Goal: Transaction & Acquisition: Purchase product/service

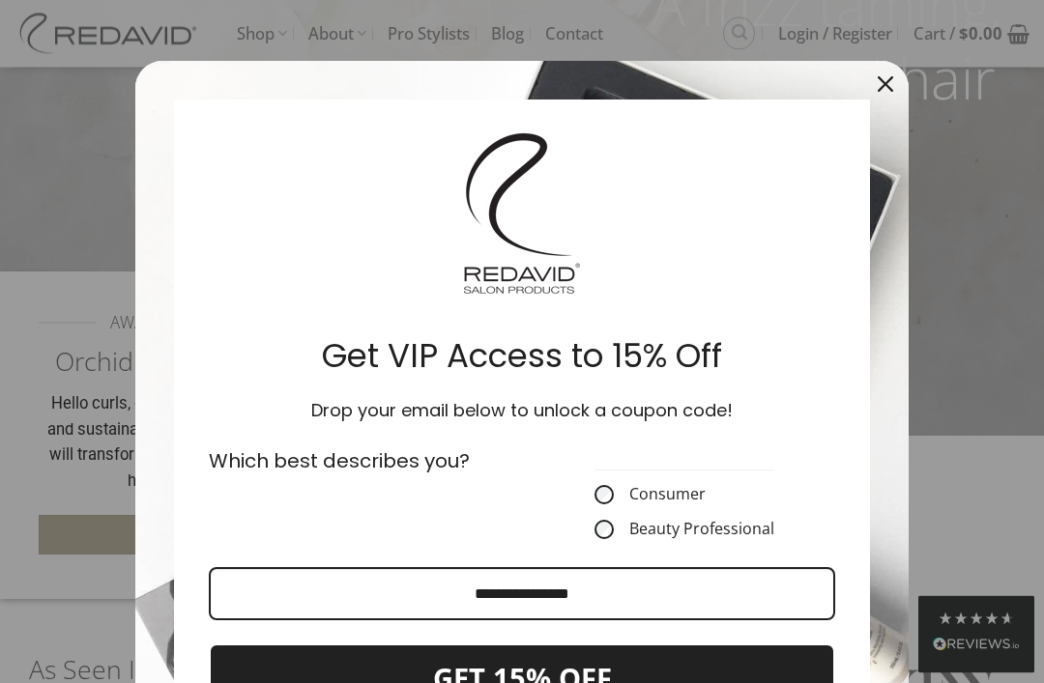
scroll to position [299, 0]
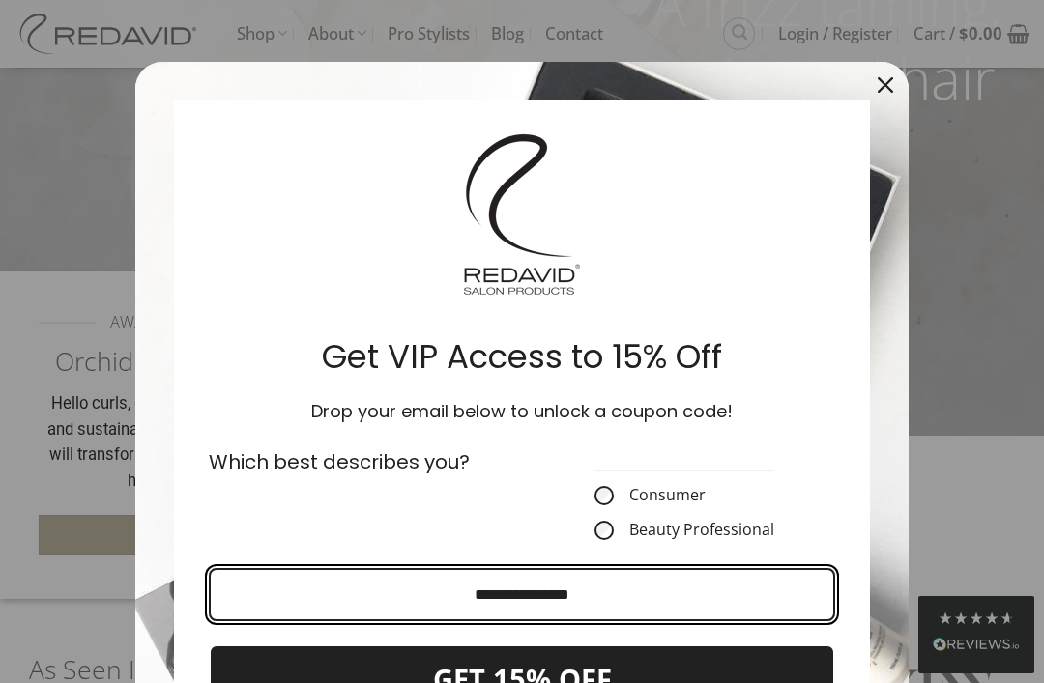
click at [600, 601] on input "Email field" at bounding box center [522, 594] width 626 height 53
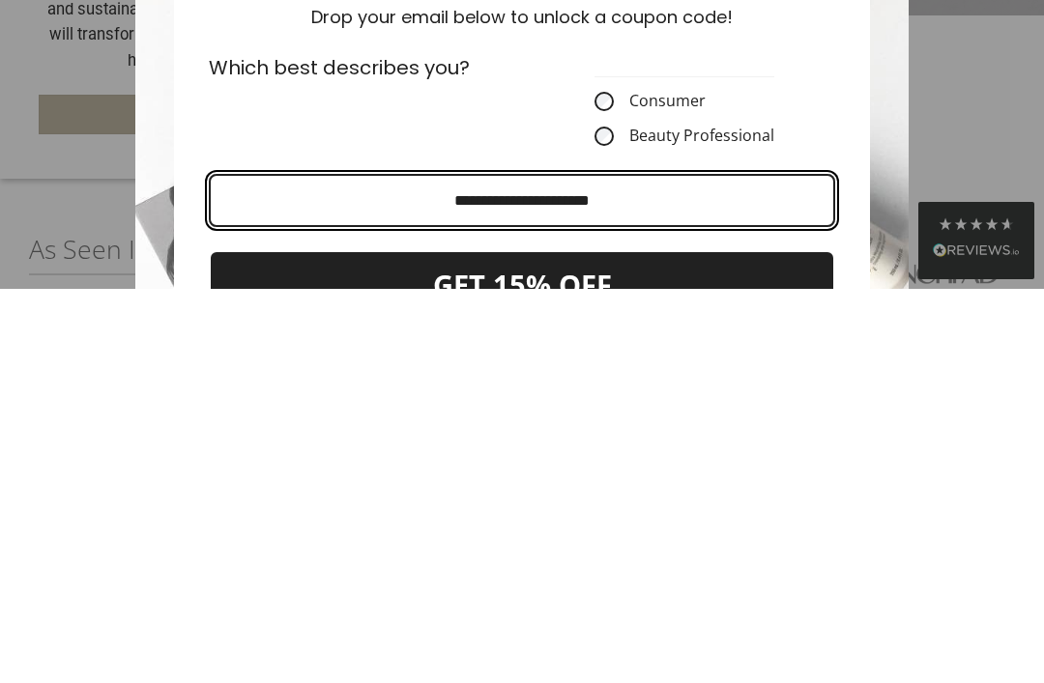
type input "**********"
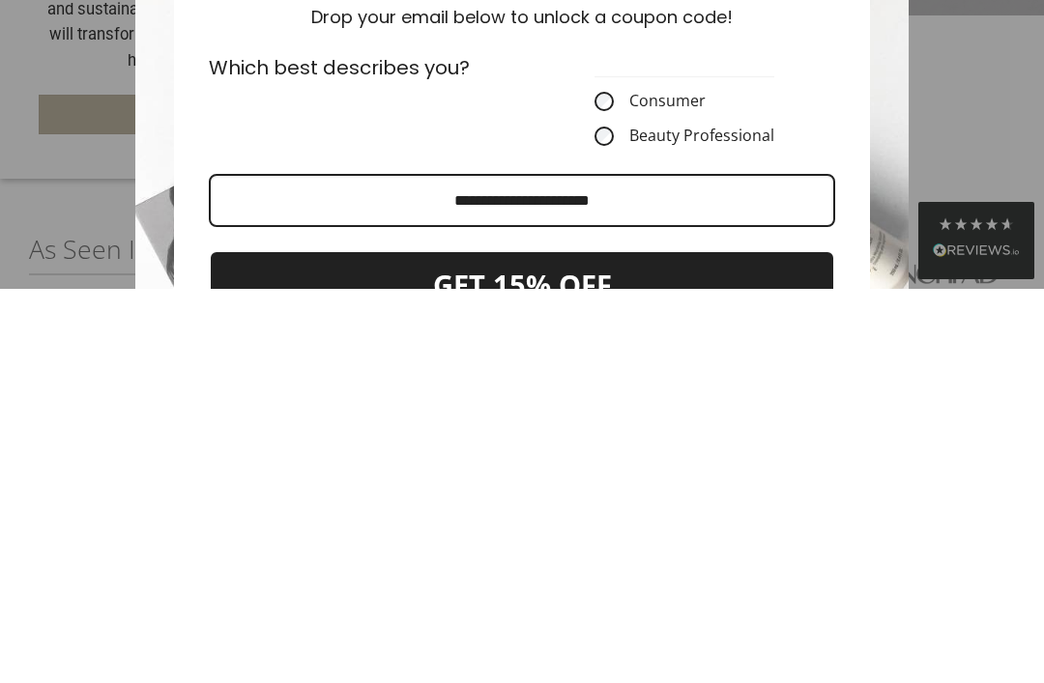
click at [628, 645] on button "GET 15% OFF" at bounding box center [522, 680] width 626 height 71
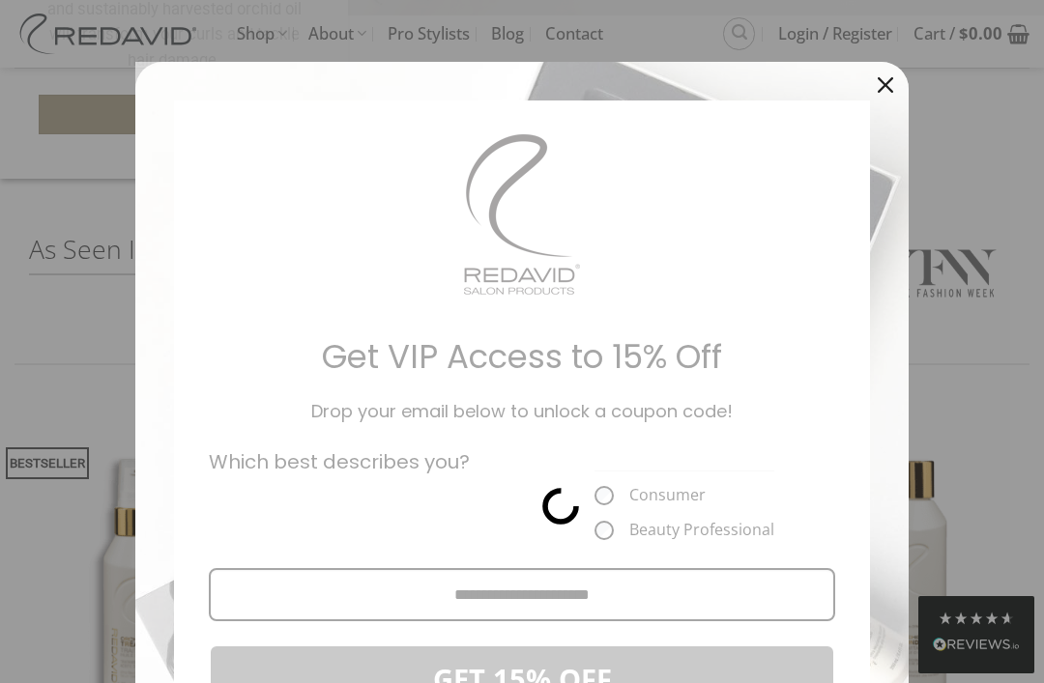
scroll to position [236, 0]
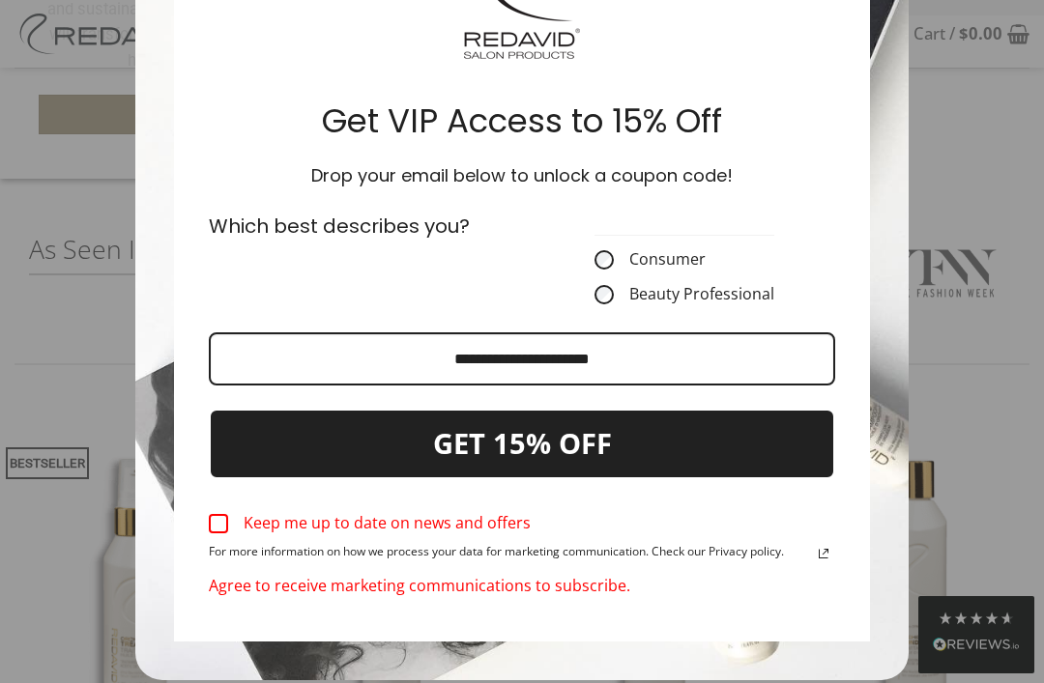
click at [228, 509] on label "Keep me up to date on news and offers" at bounding box center [522, 524] width 626 height 43
click at [618, 458] on button "GET 15% OFF" at bounding box center [522, 444] width 626 height 71
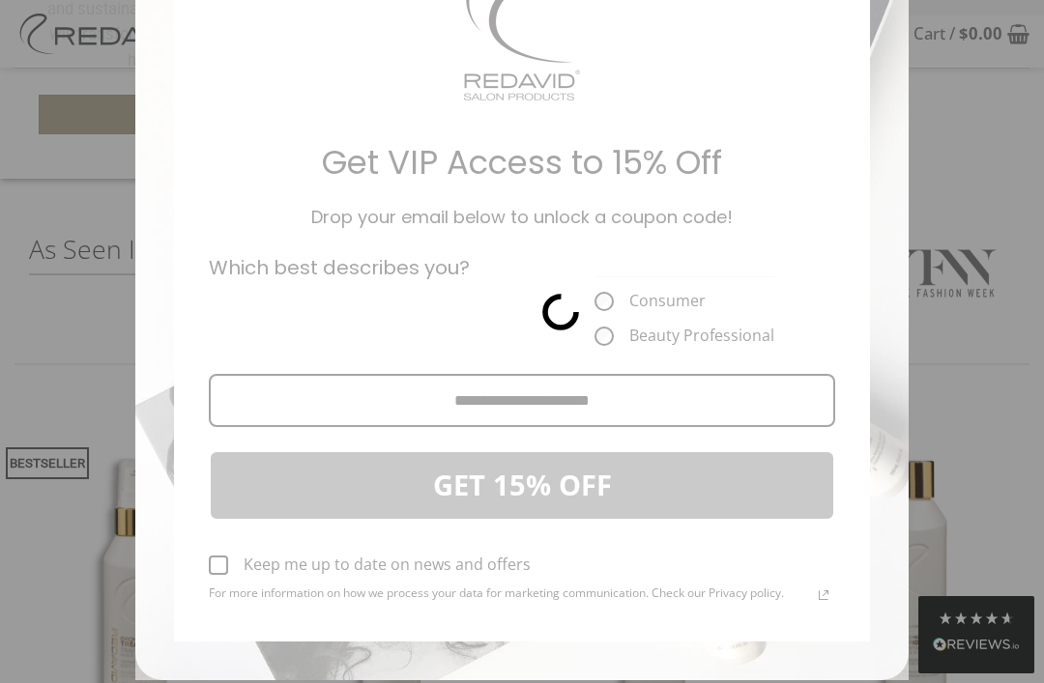
scroll to position [0, 0]
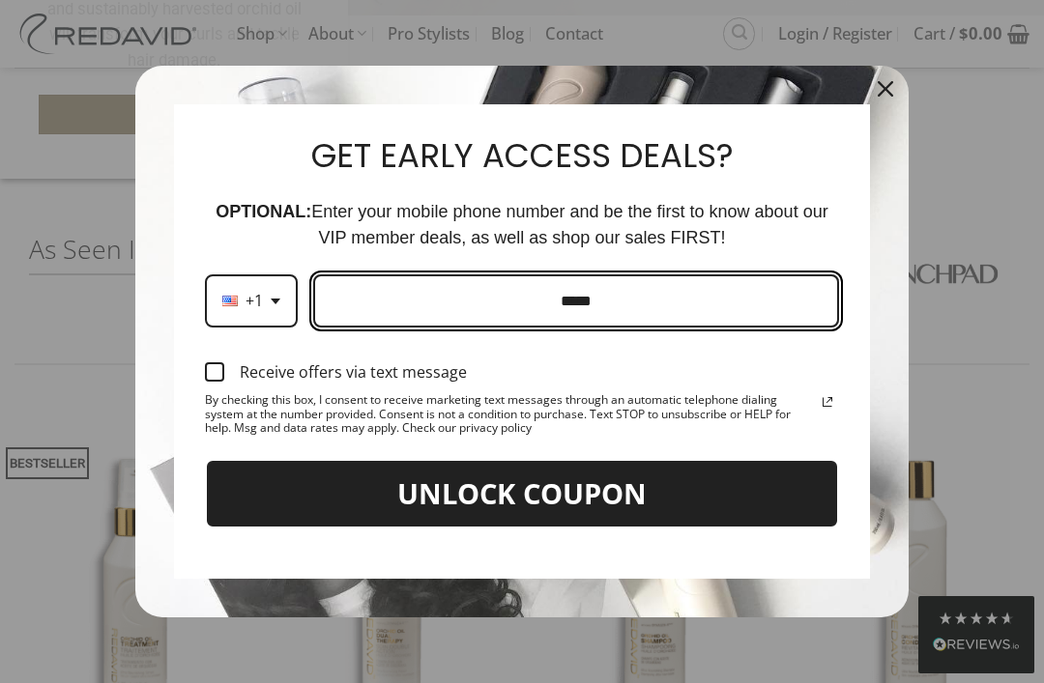
click at [645, 328] on input "Phone number field" at bounding box center [576, 300] width 526 height 53
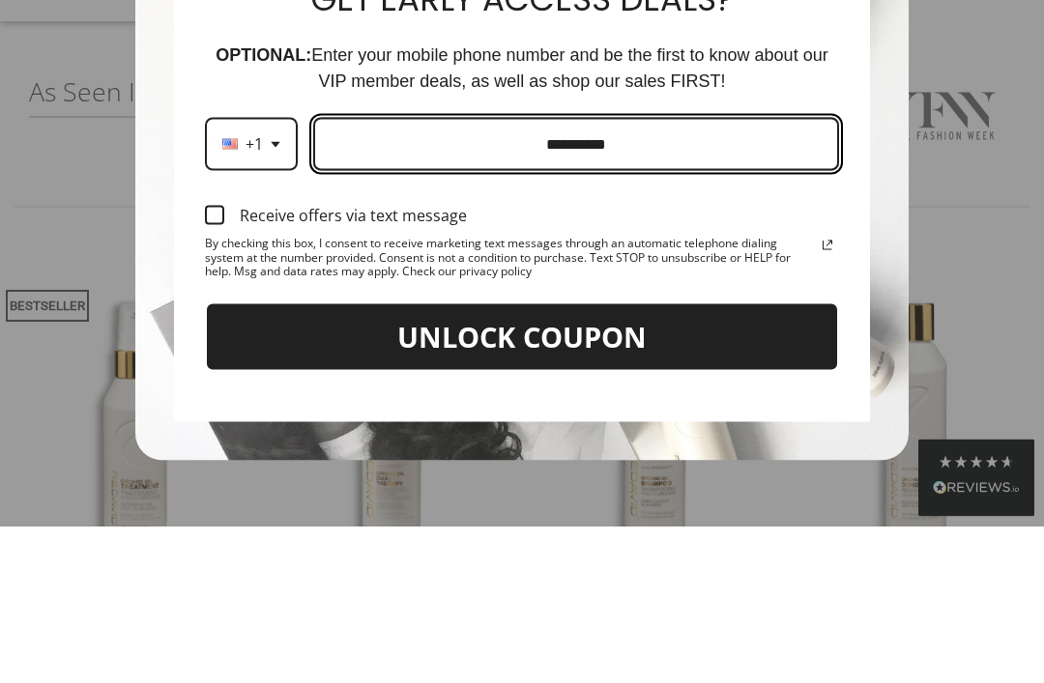
type input "**********"
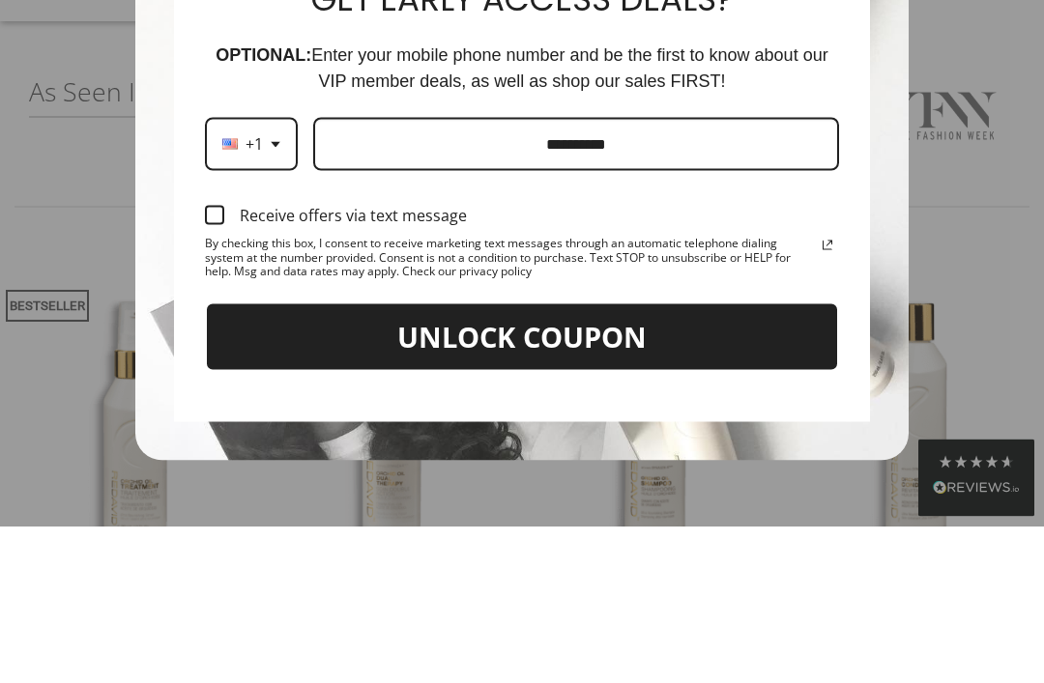
click at [227, 351] on label "Receive offers via text message" at bounding box center [522, 372] width 634 height 43
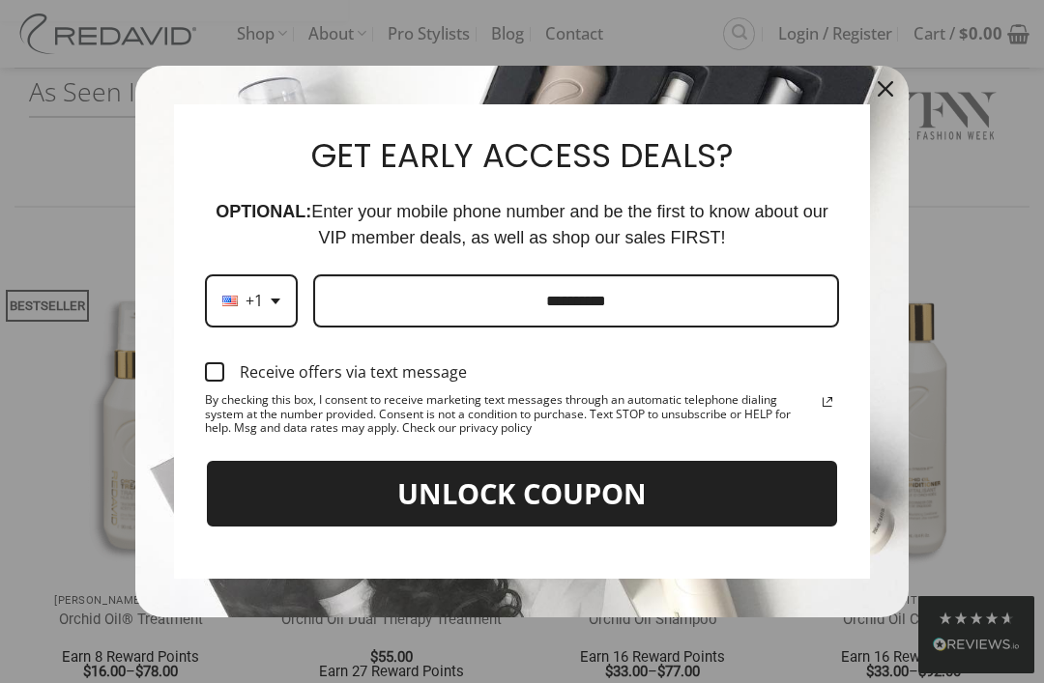
click at [650, 530] on button "UNLOCK COUPON" at bounding box center [522, 494] width 634 height 71
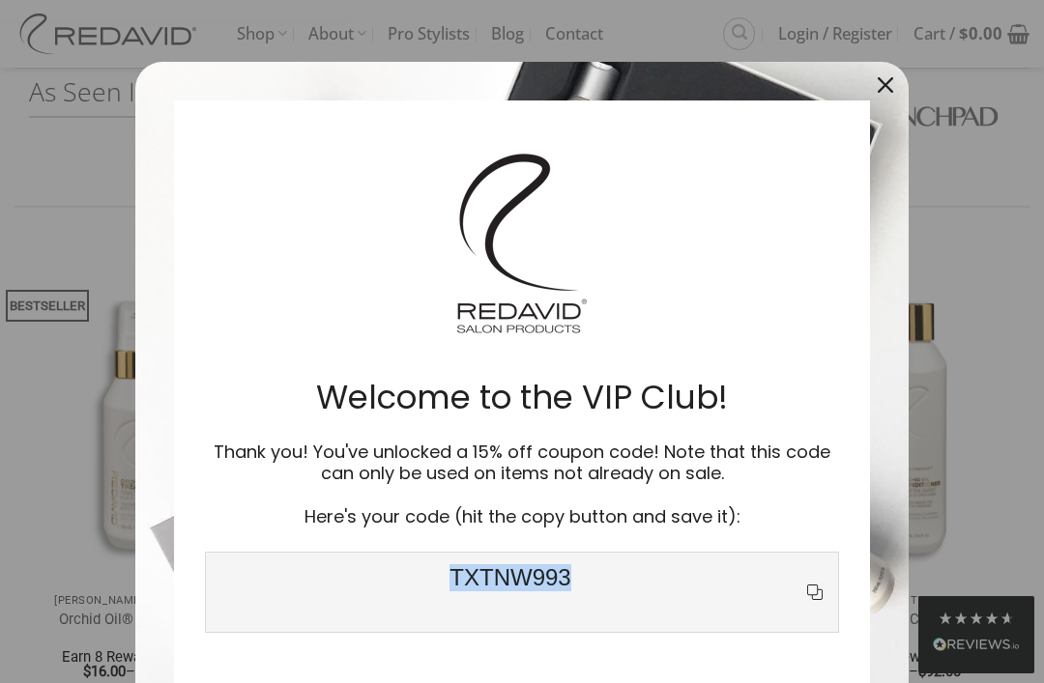
click at [885, 95] on div "Close" at bounding box center [885, 85] width 31 height 31
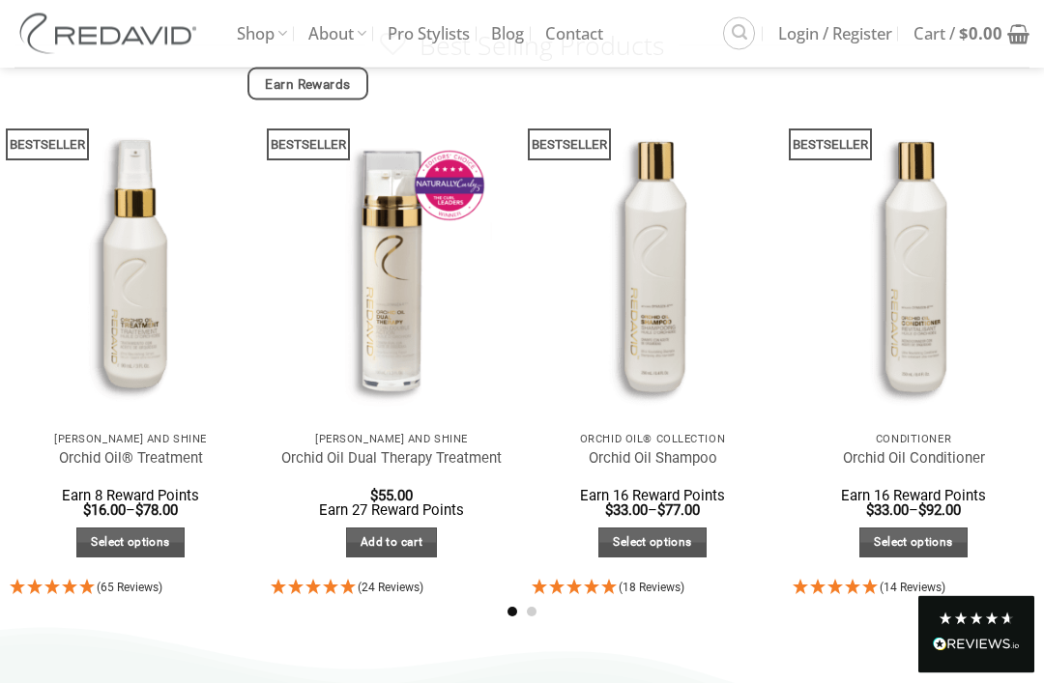
scroll to position [1038, 0]
click at [665, 544] on link "Select options" at bounding box center [652, 543] width 108 height 30
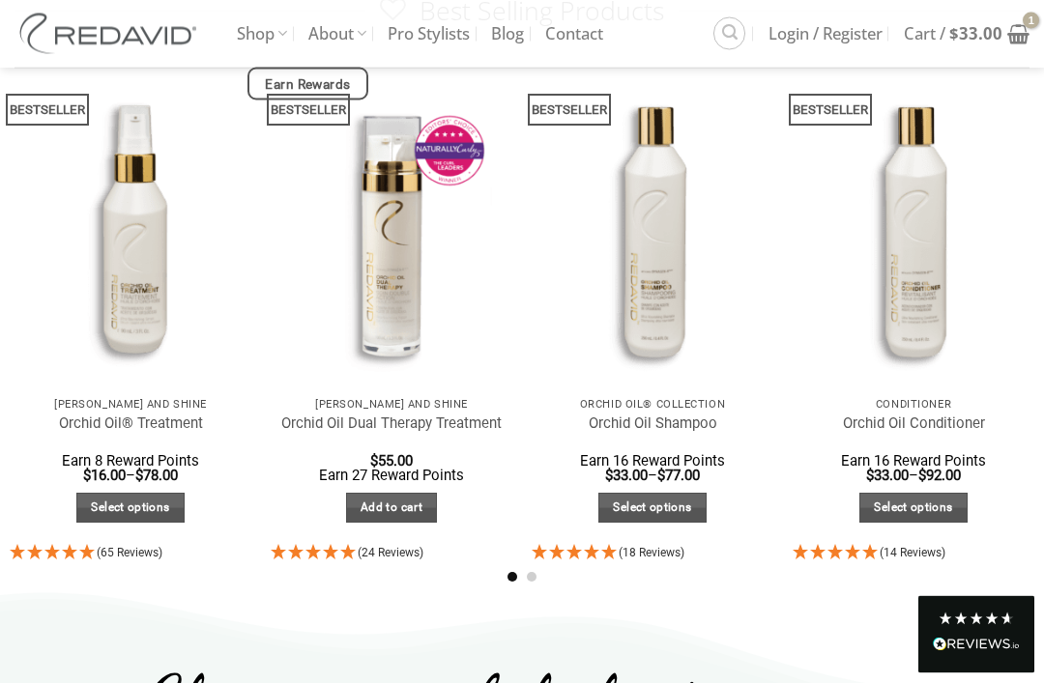
scroll to position [1073, 0]
click at [924, 502] on link "Select options" at bounding box center [913, 508] width 108 height 30
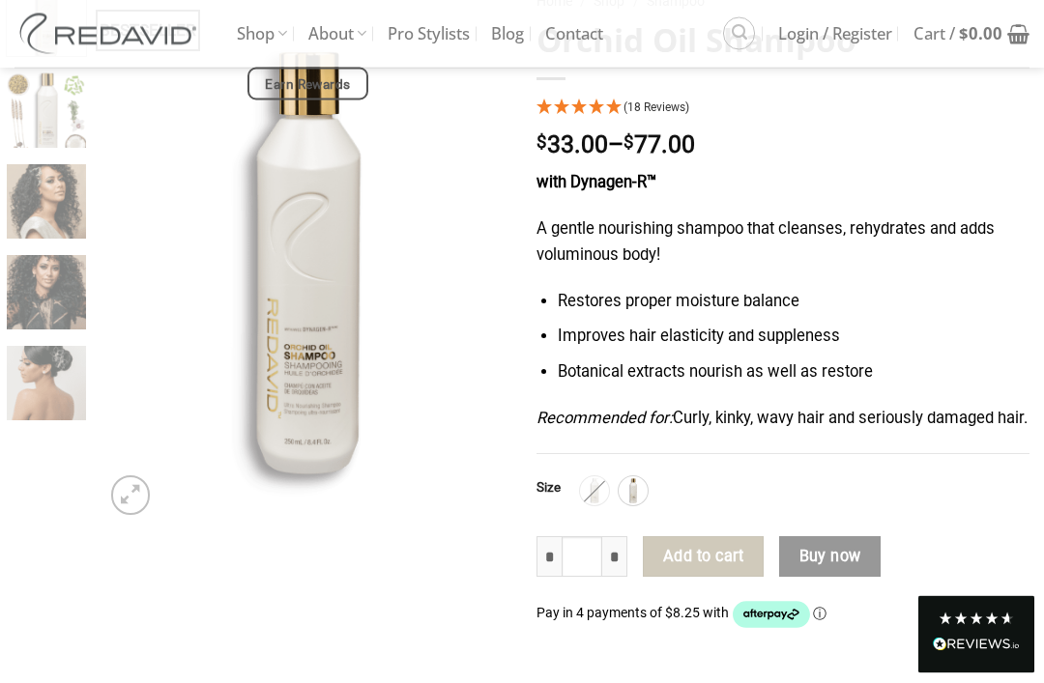
scroll to position [213, 0]
click at [644, 504] on img at bounding box center [633, 490] width 25 height 25
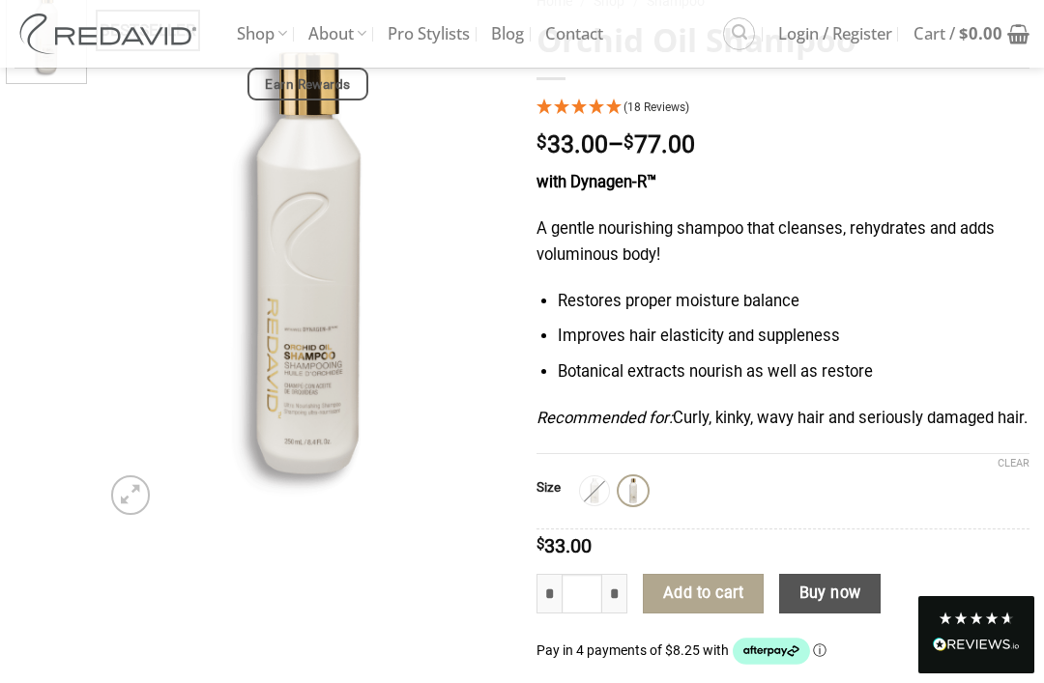
click at [723, 615] on button "Add to cart" at bounding box center [703, 594] width 120 height 41
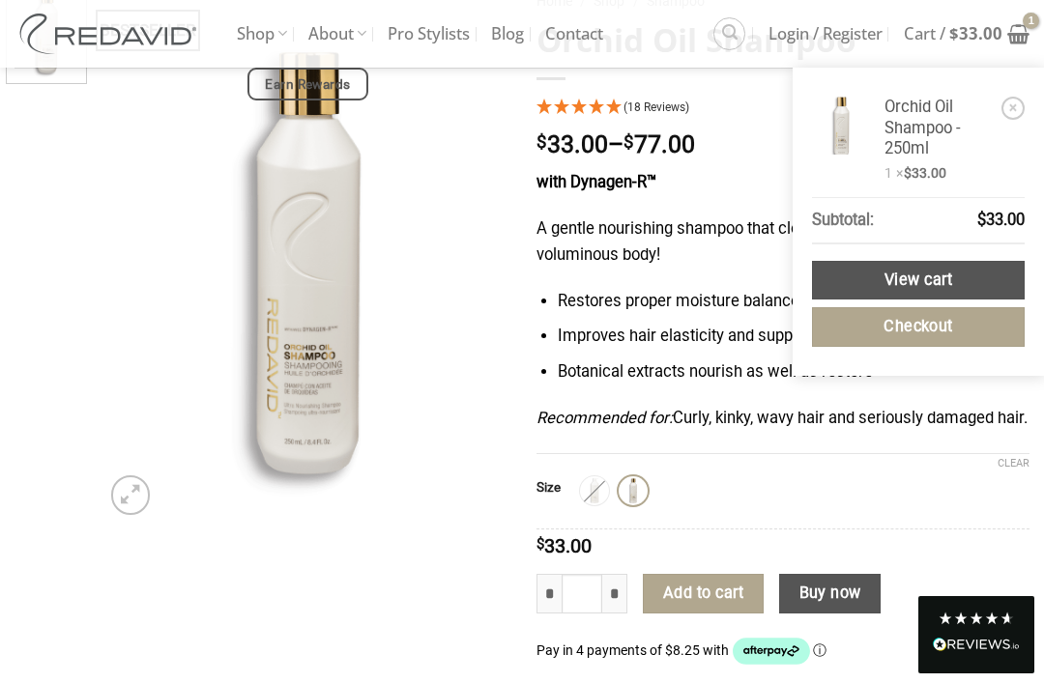
click at [420, 553] on div "BESTSELLER" at bounding box center [261, 477] width 522 height 992
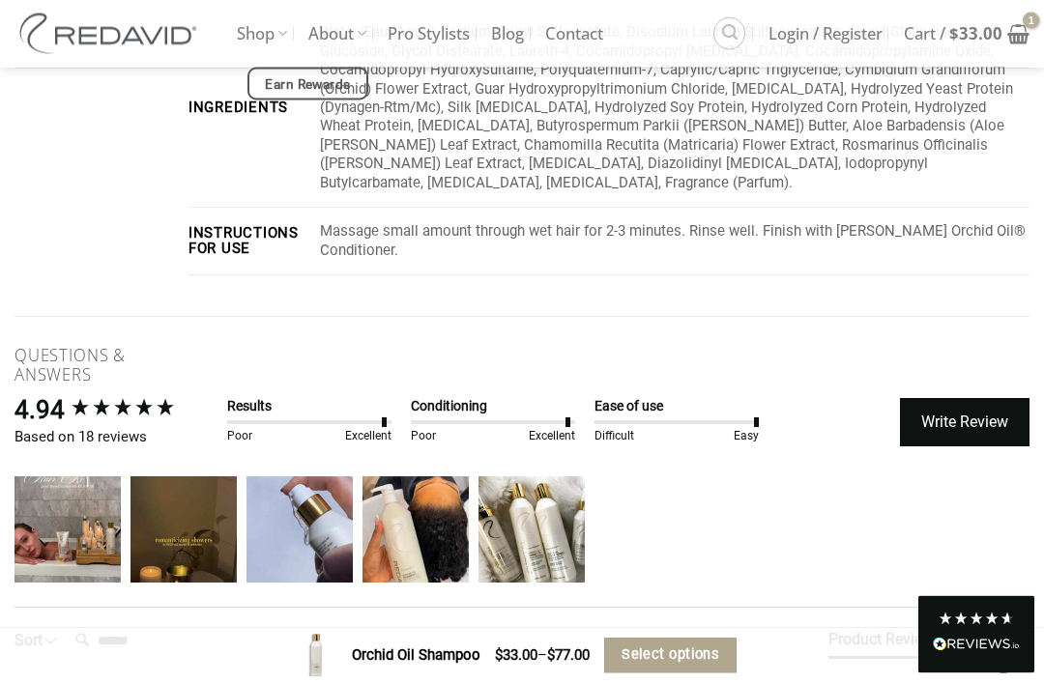
scroll to position [3963, 0]
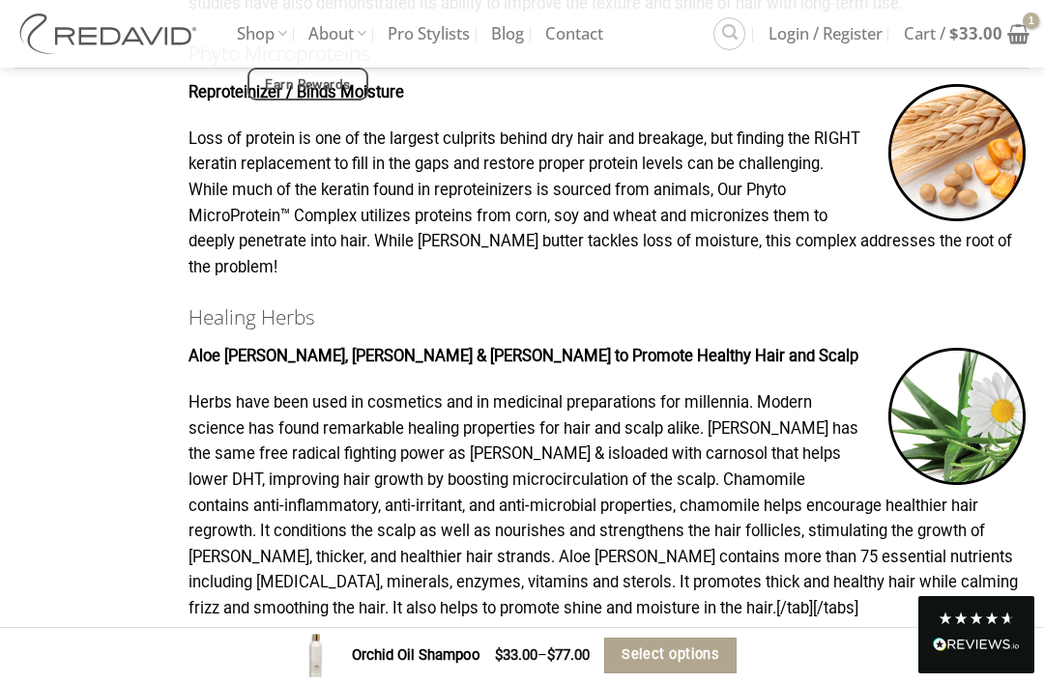
scroll to position [1718, 0]
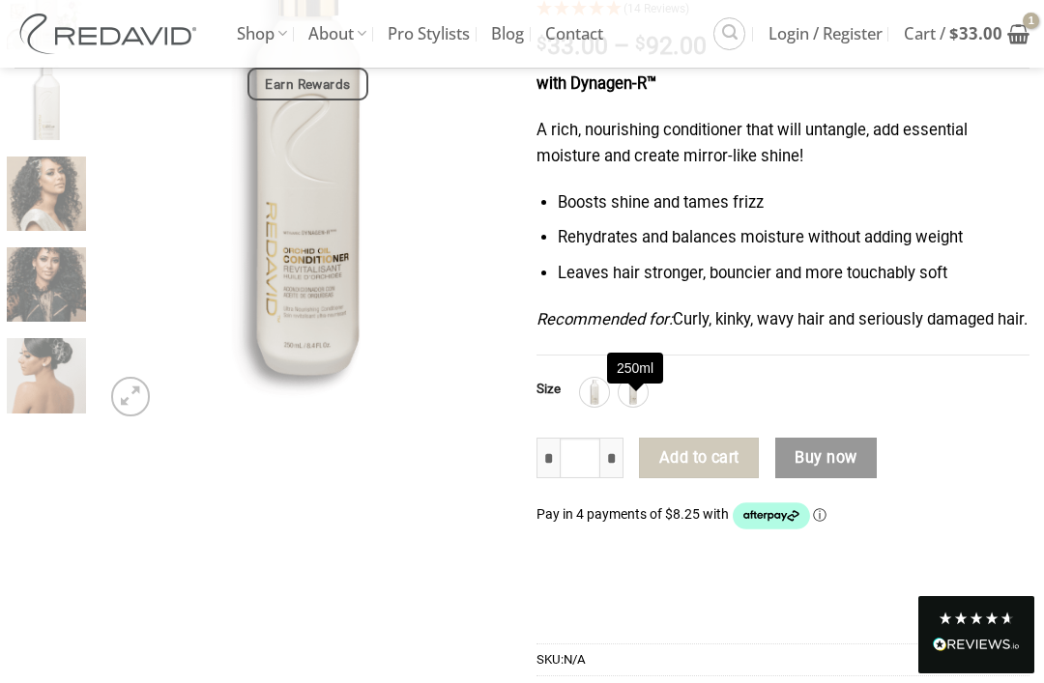
click at [630, 405] on img at bounding box center [633, 392] width 25 height 25
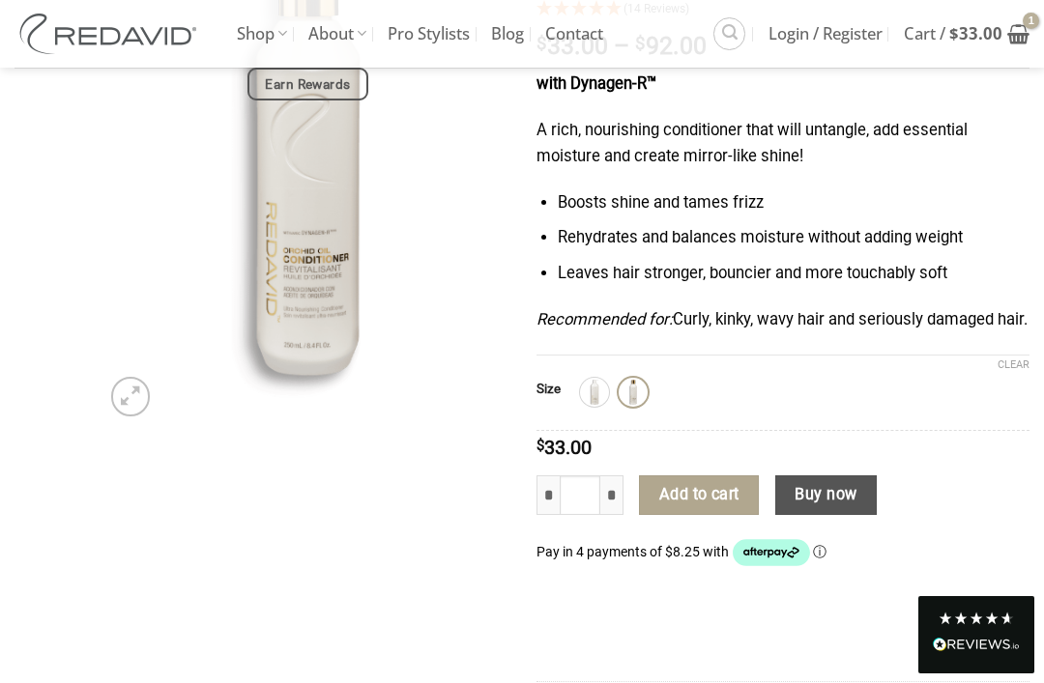
click at [707, 510] on button "Add to cart" at bounding box center [699, 496] width 120 height 41
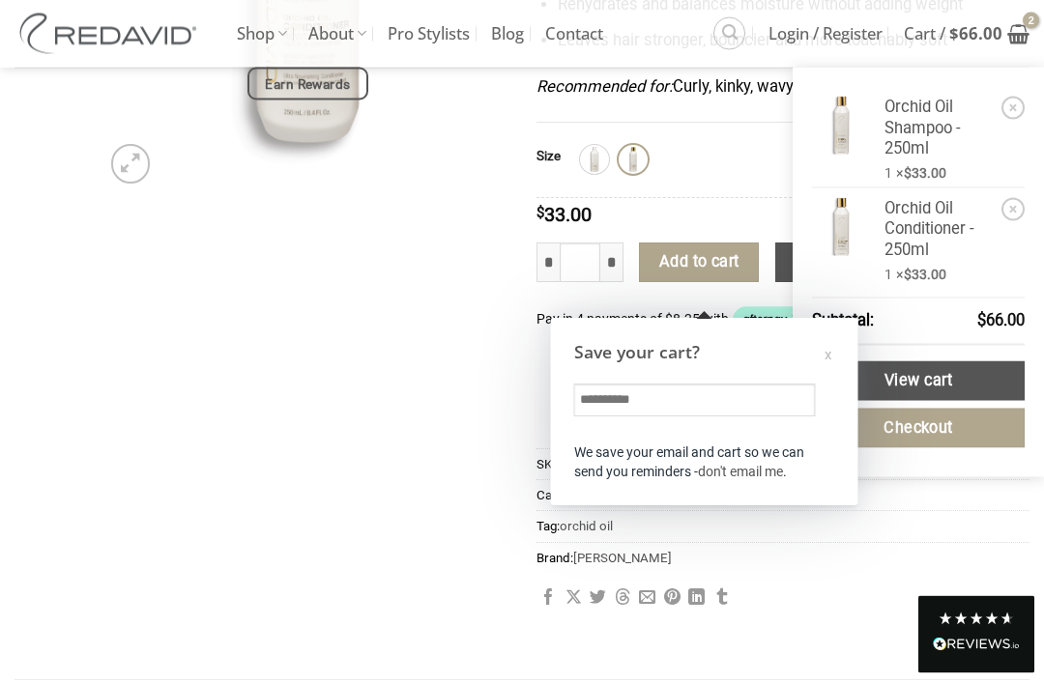
scroll to position [549, 0]
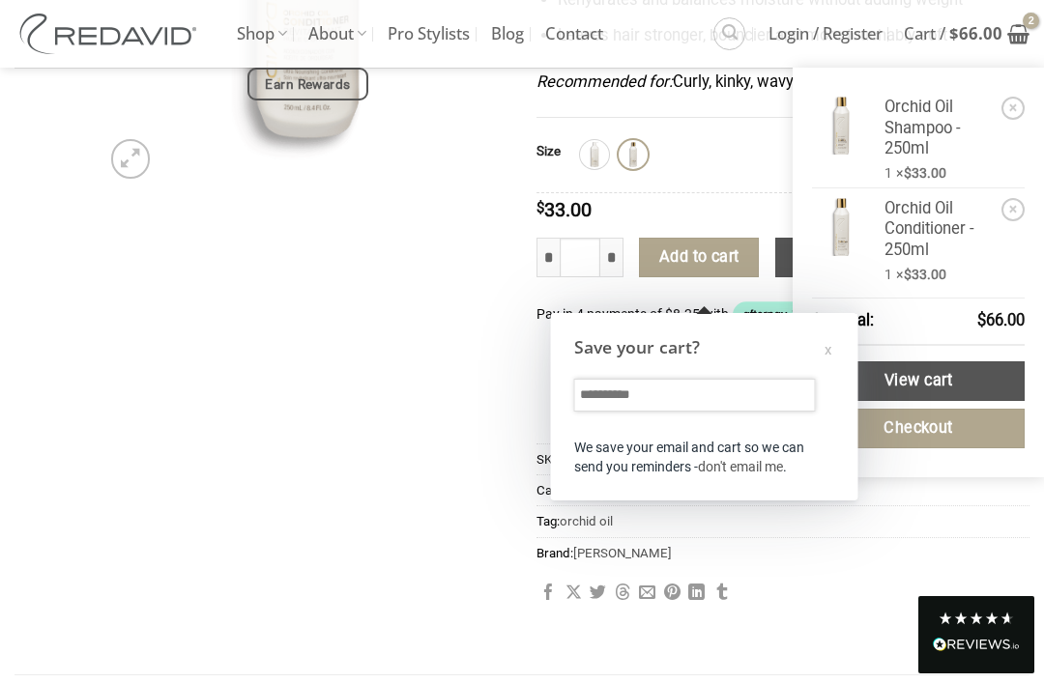
click at [707, 408] on input "text" at bounding box center [695, 395] width 242 height 33
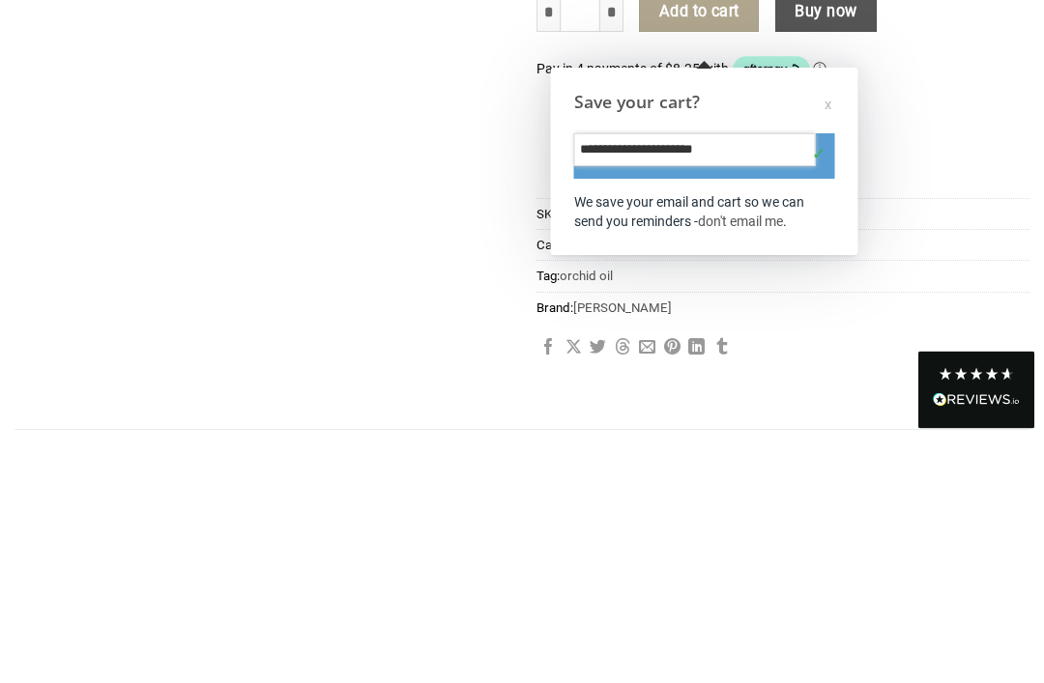
type input "**********"
click at [836, 318] on div "**********" at bounding box center [705, 407] width 290 height 178
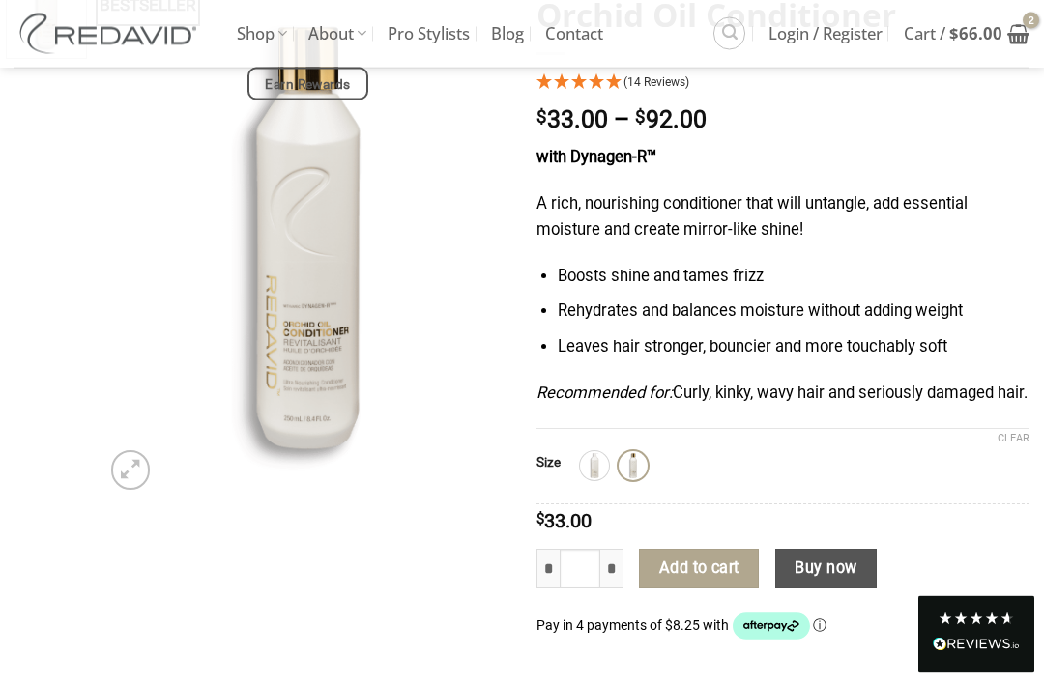
scroll to position [0, 0]
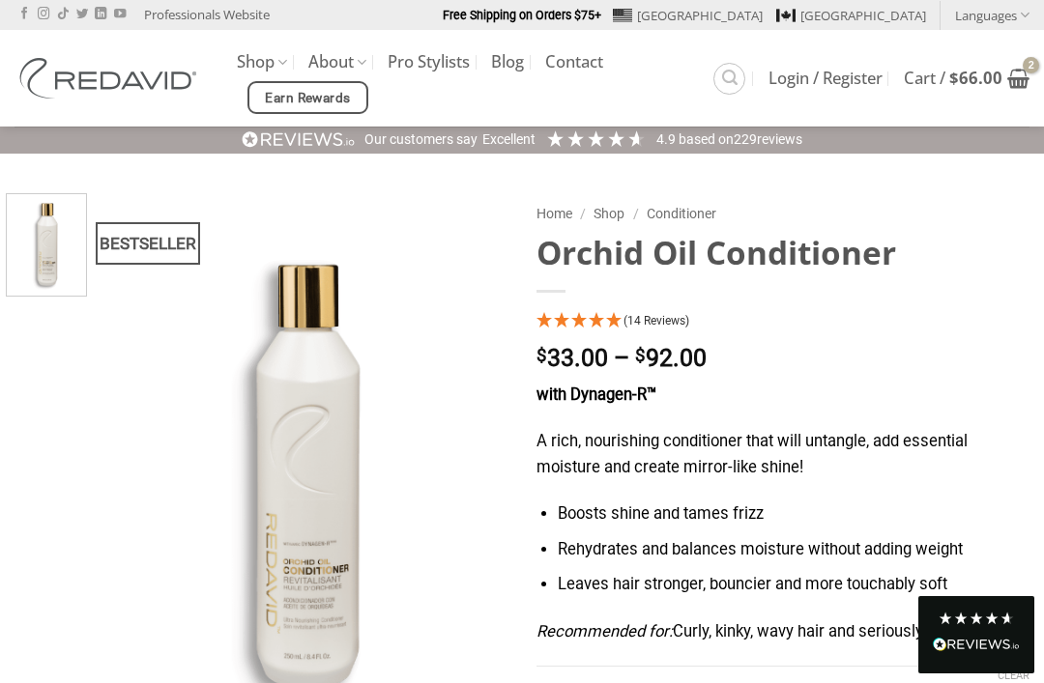
click at [972, 84] on bdi "$ 66.00" at bounding box center [975, 78] width 53 height 22
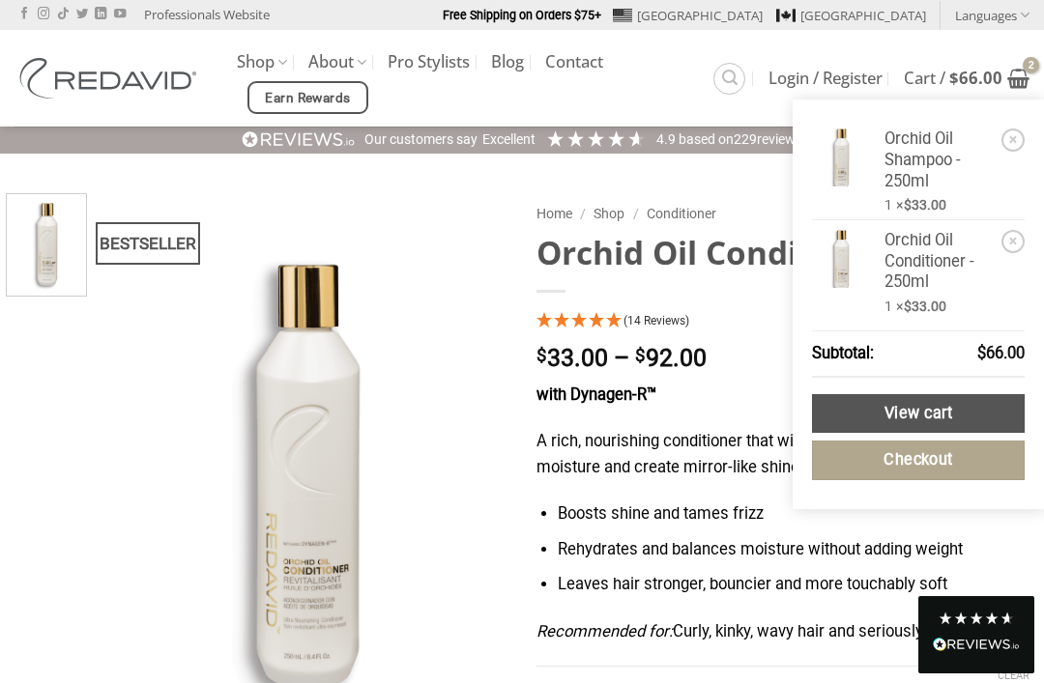
click at [931, 411] on link "View cart" at bounding box center [918, 414] width 213 height 40
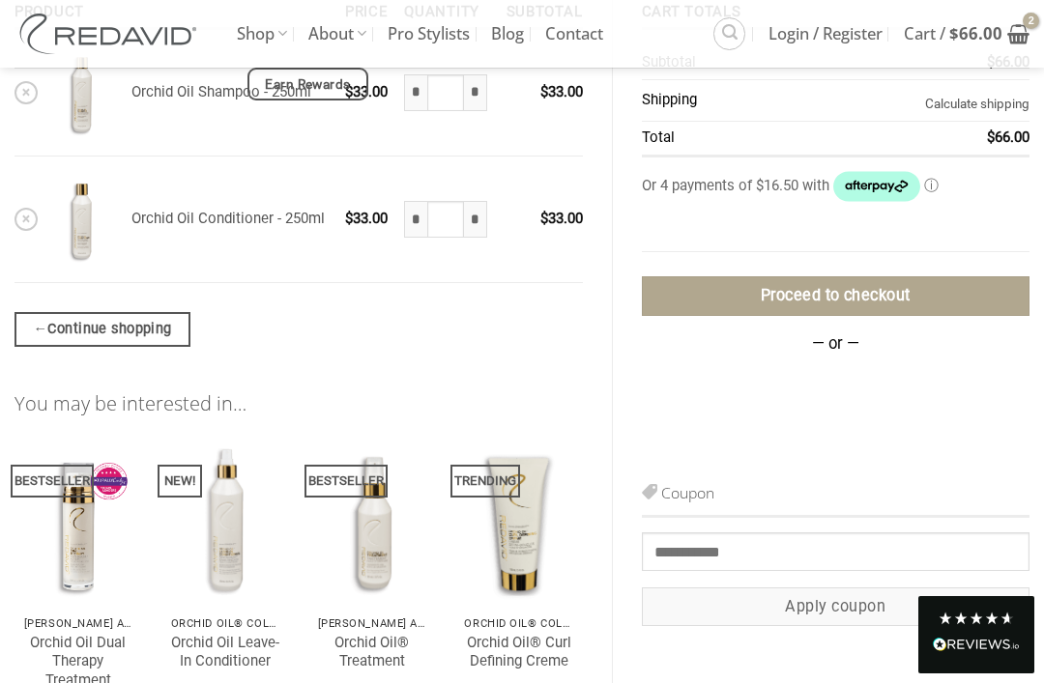
scroll to position [305, 0]
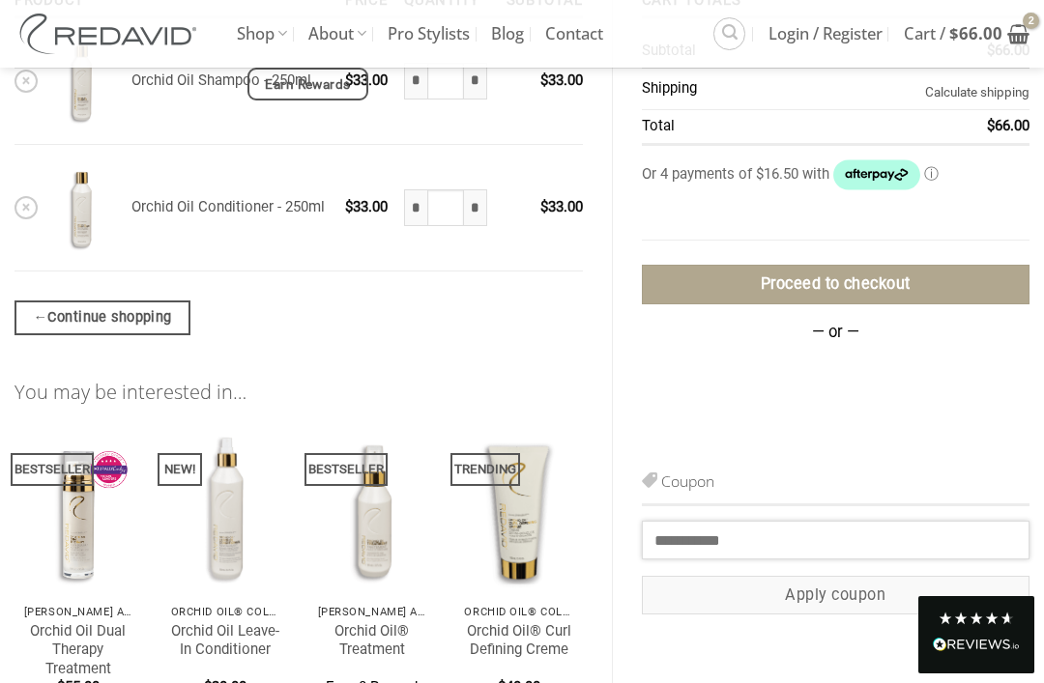
click at [785, 536] on input "Coupon:" at bounding box center [836, 540] width 389 height 39
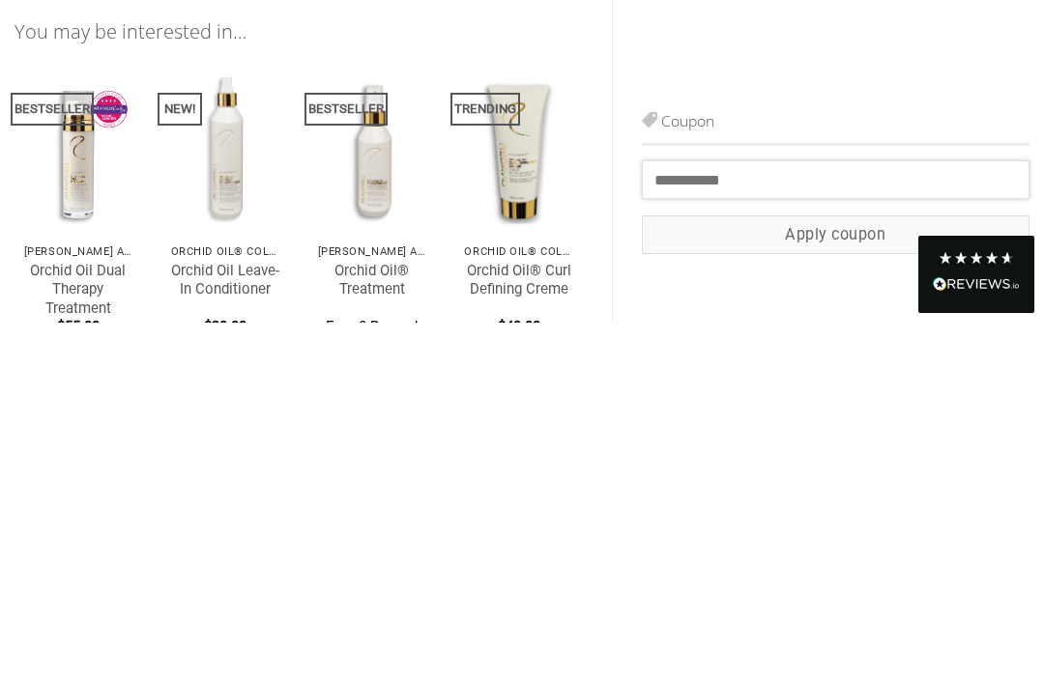
paste input "********"
type input "********"
click at [879, 576] on button "Apply coupon" at bounding box center [836, 596] width 389 height 40
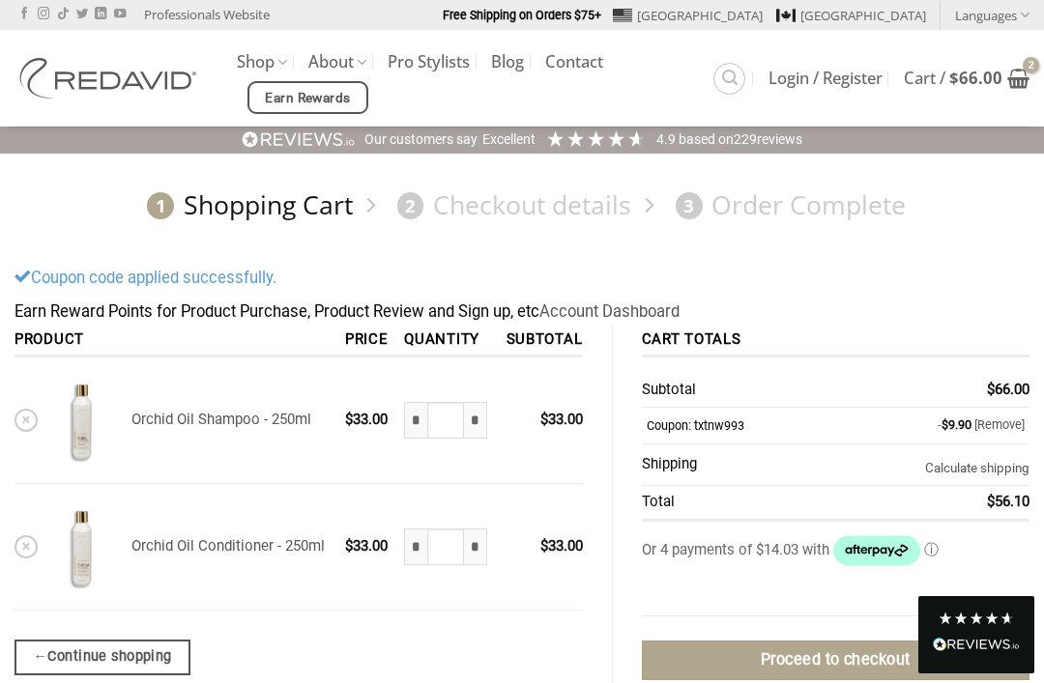
click at [271, 61] on link "Shop" at bounding box center [262, 62] width 50 height 38
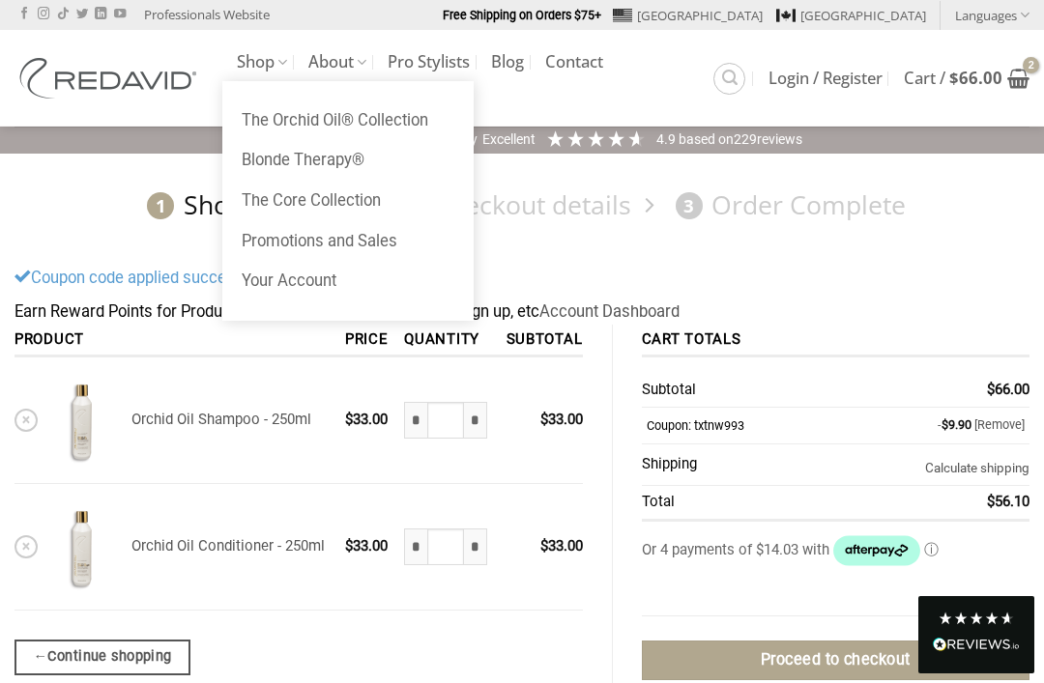
click at [327, 157] on link "Blonde Therapy®" at bounding box center [347, 160] width 251 height 41
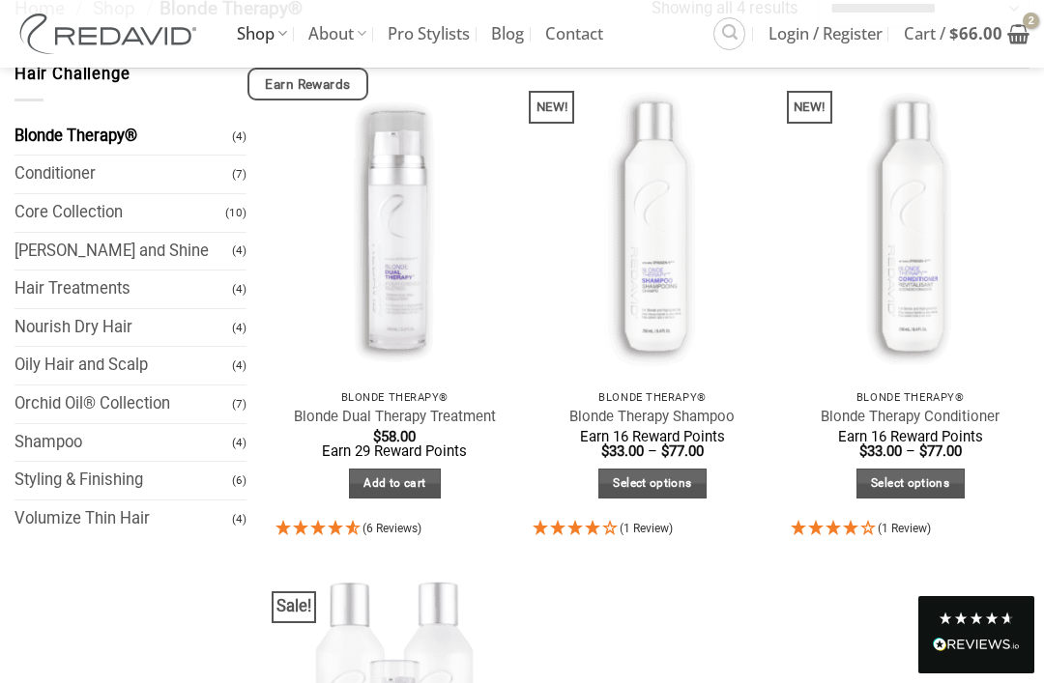
scroll to position [188, 0]
click at [648, 489] on link "Select options" at bounding box center [652, 485] width 108 height 30
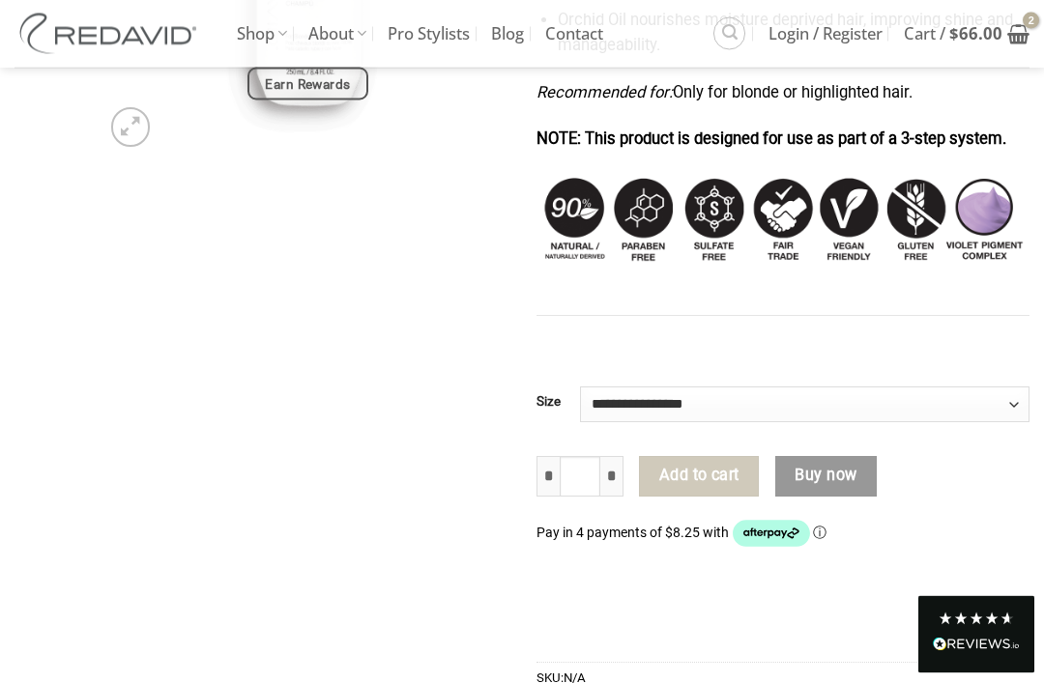
scroll to position [583, 0]
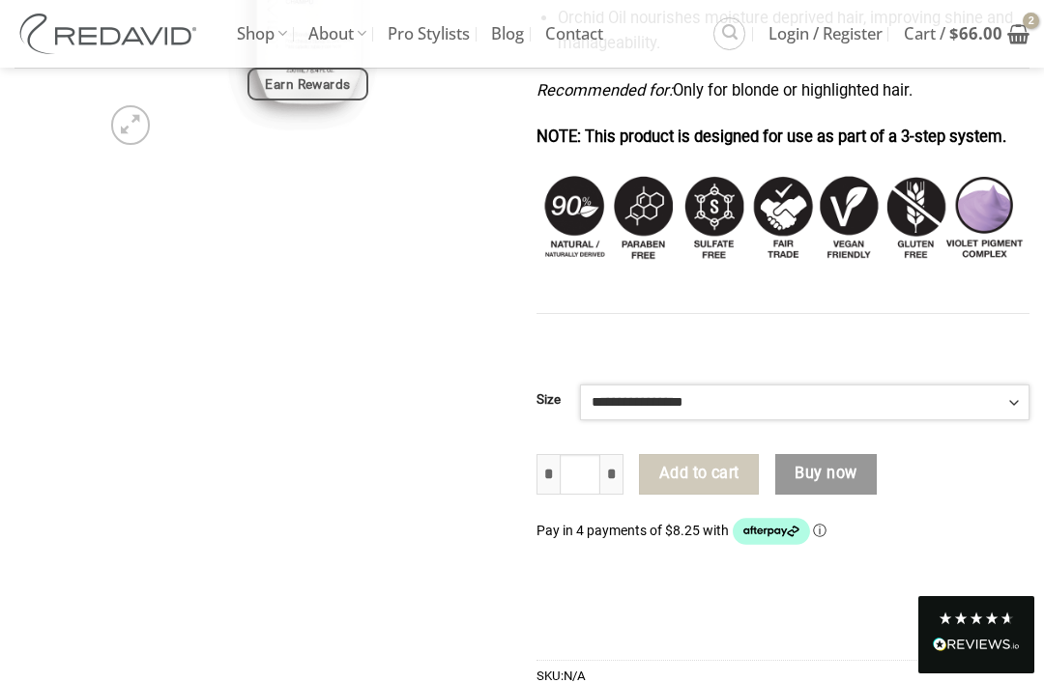
click at [765, 392] on select "**********" at bounding box center [804, 402] width 449 height 35
select select "*****"
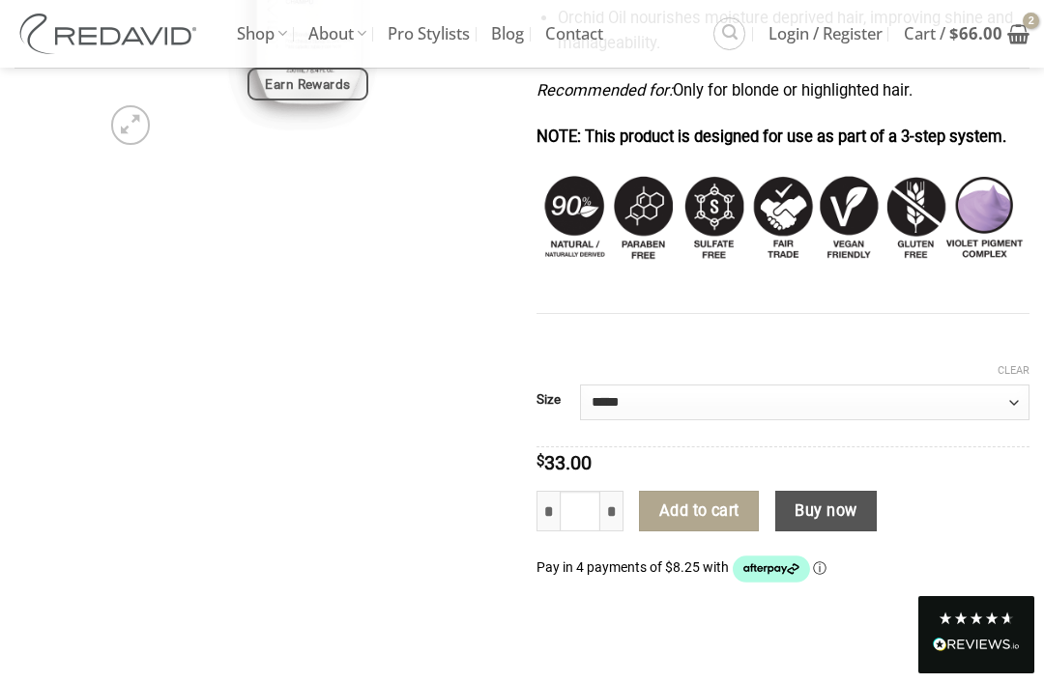
click at [731, 495] on button "Add to cart" at bounding box center [699, 511] width 120 height 41
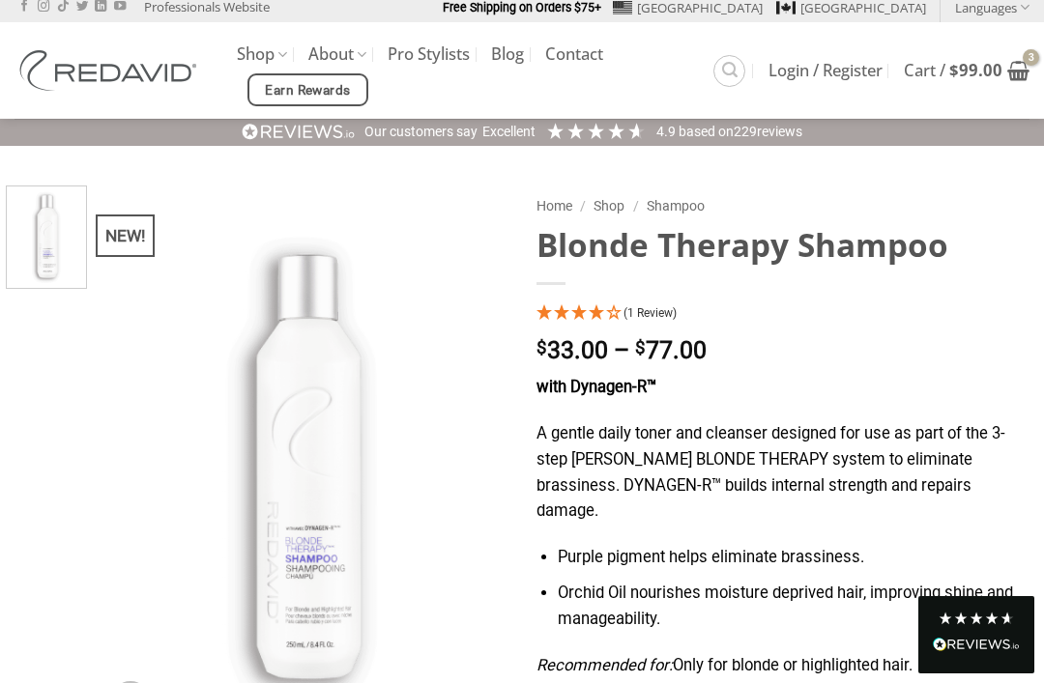
scroll to position [0, 0]
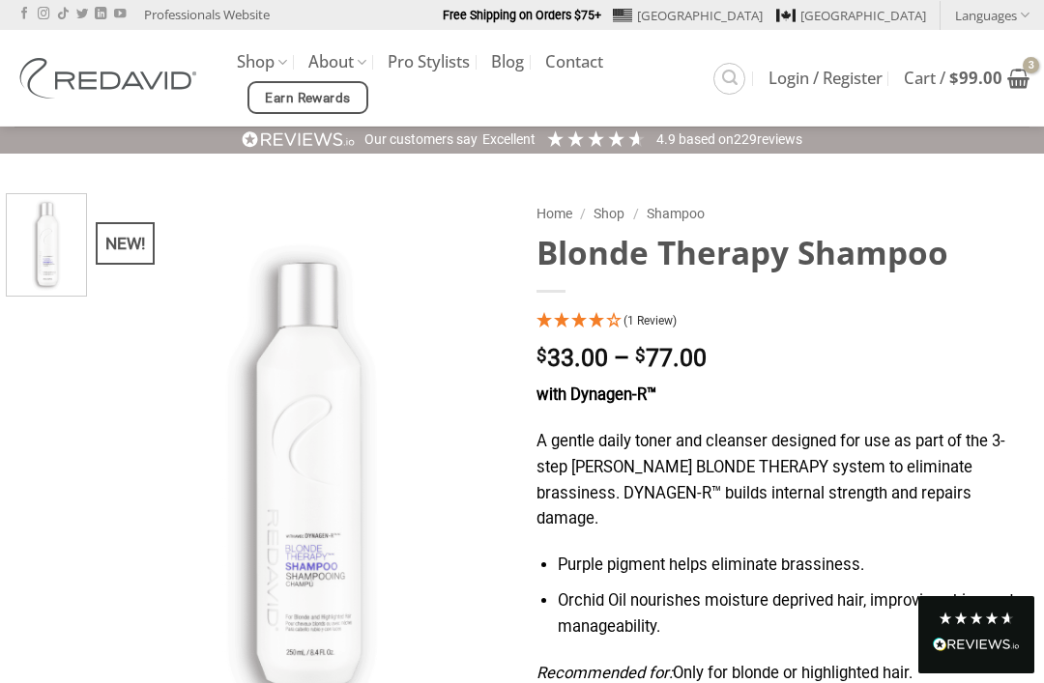
click at [435, 73] on link "Pro Stylists" at bounding box center [429, 61] width 82 height 35
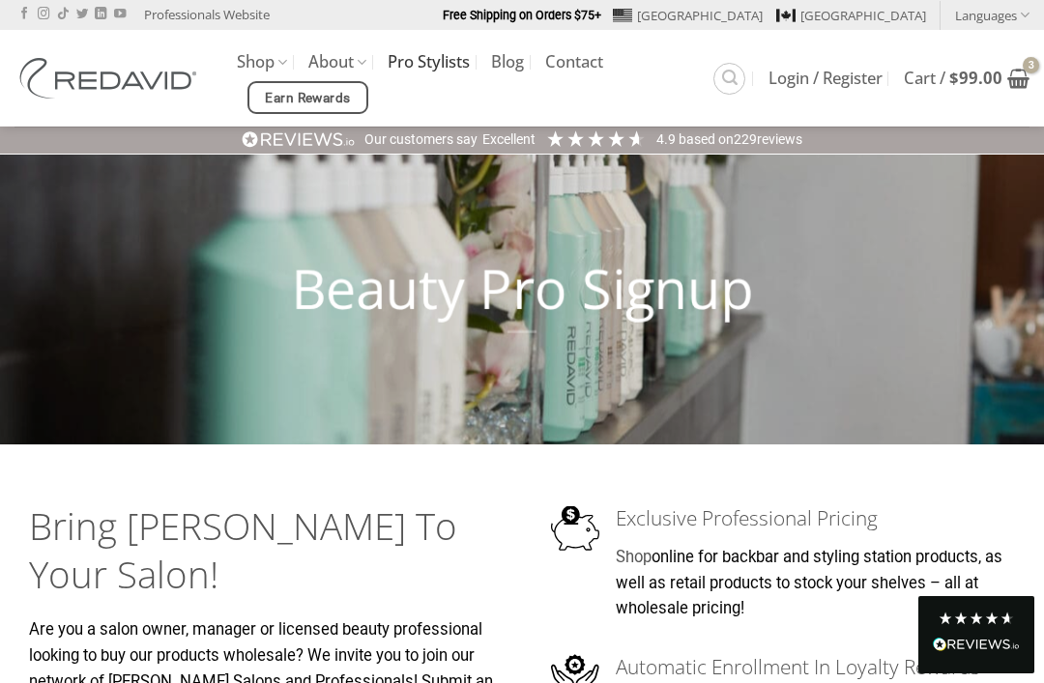
click at [248, 63] on link "Shop" at bounding box center [262, 62] width 50 height 38
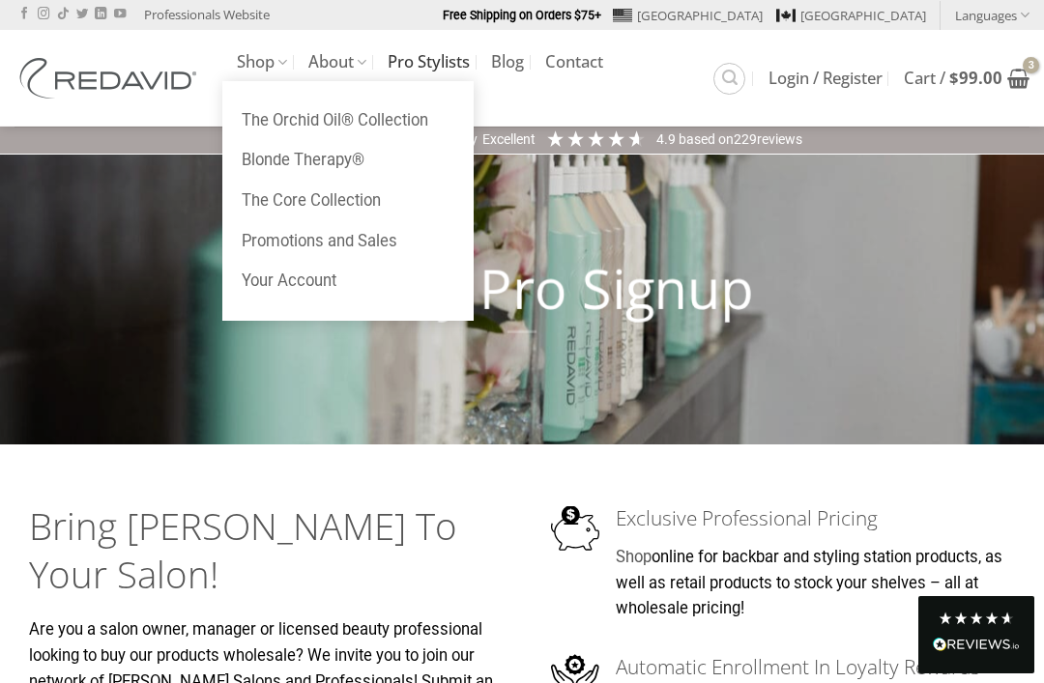
click at [356, 195] on link "The Core Collection" at bounding box center [347, 201] width 251 height 41
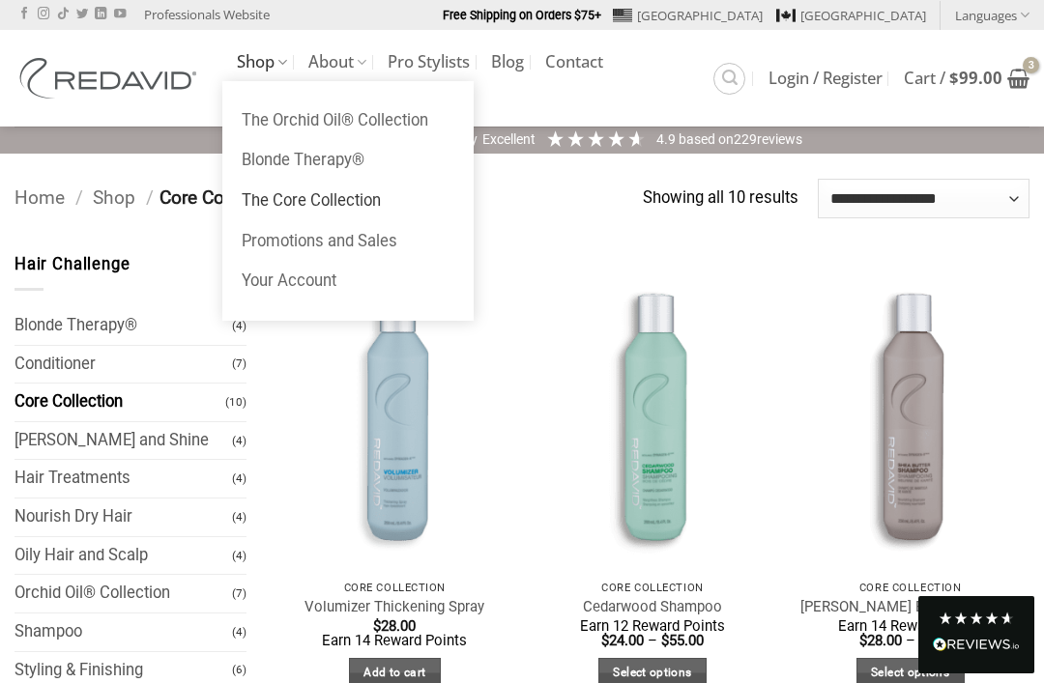
click at [253, 56] on link "Shop" at bounding box center [262, 62] width 50 height 38
click at [375, 236] on link "Promotions and Sales" at bounding box center [347, 241] width 251 height 41
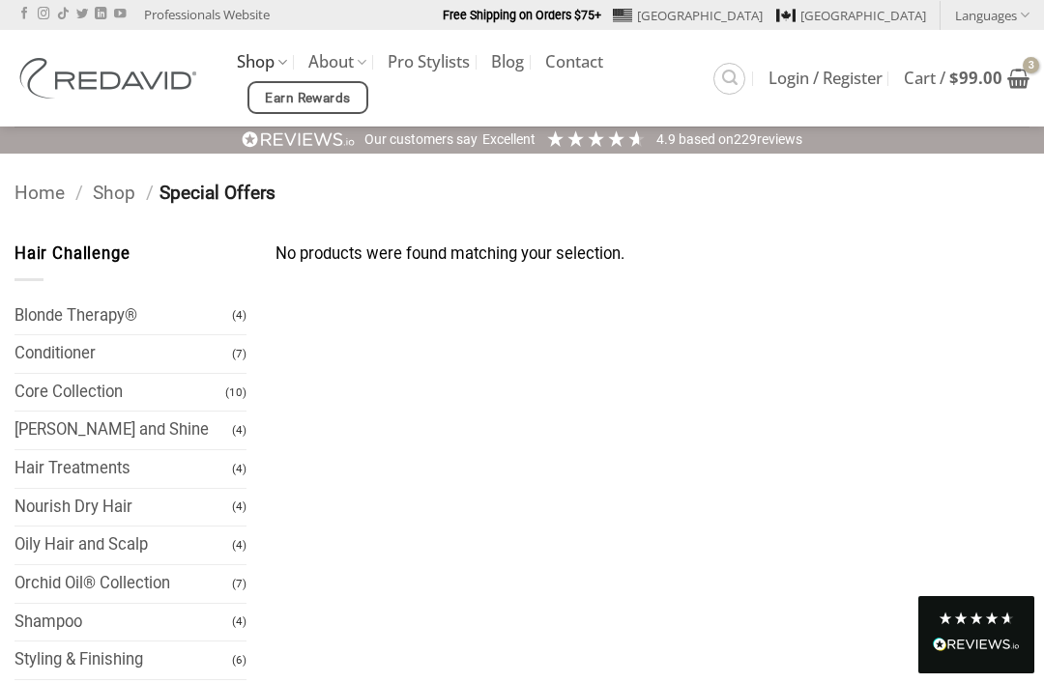
click at [960, 90] on link "Cart / $ 99.00" at bounding box center [967, 78] width 126 height 43
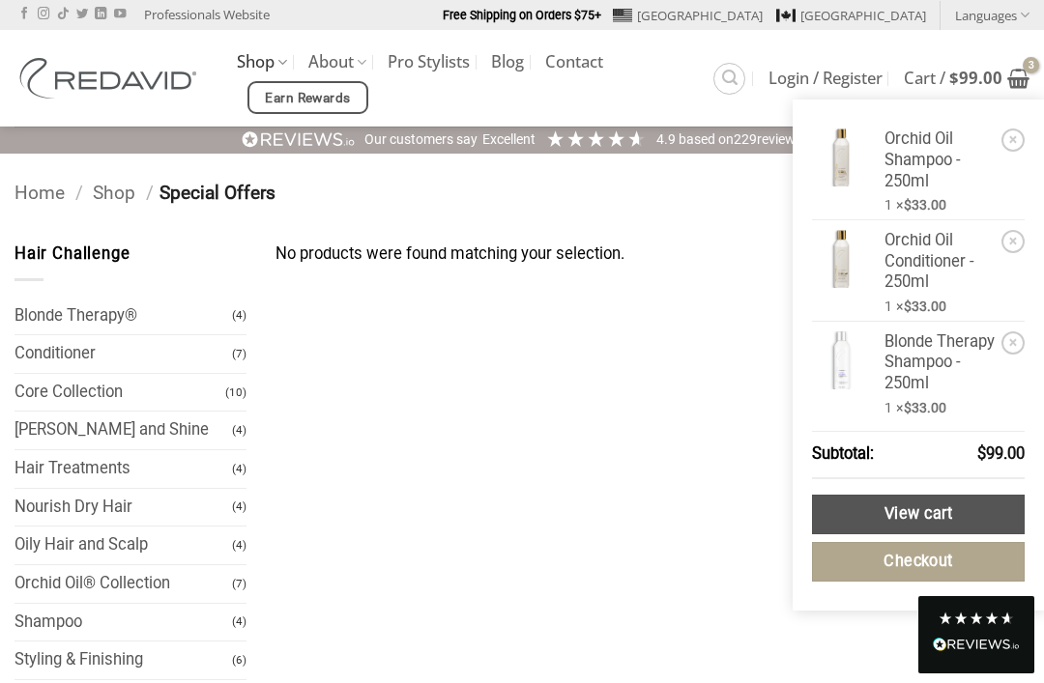
click at [932, 531] on link "View cart" at bounding box center [918, 515] width 213 height 40
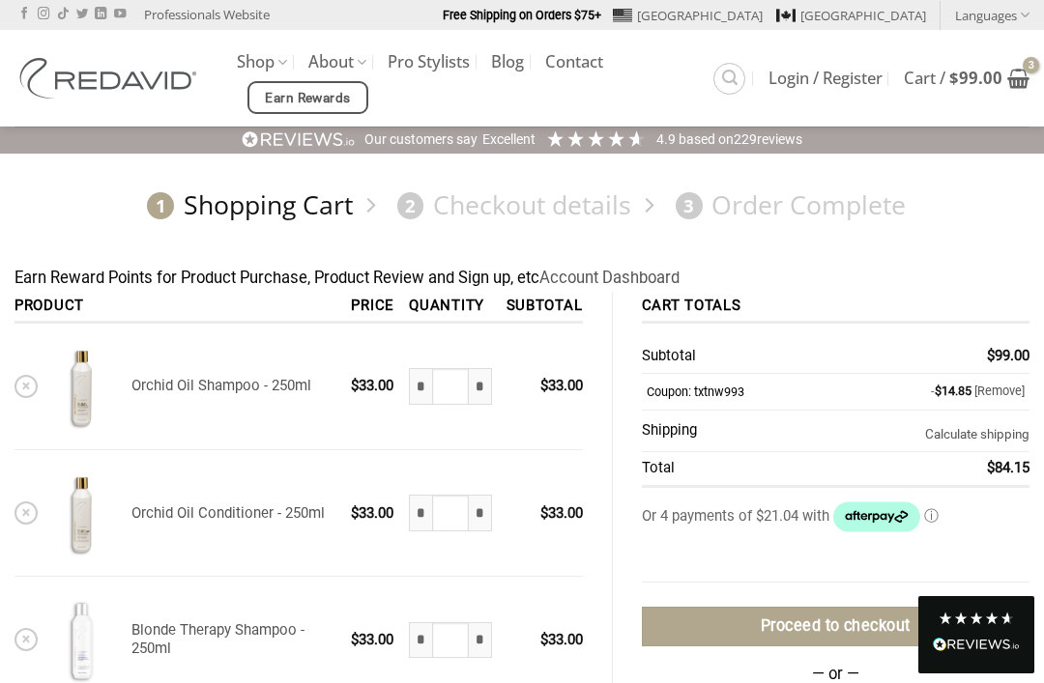
click at [970, 437] on link "Calculate shipping" at bounding box center [977, 434] width 104 height 14
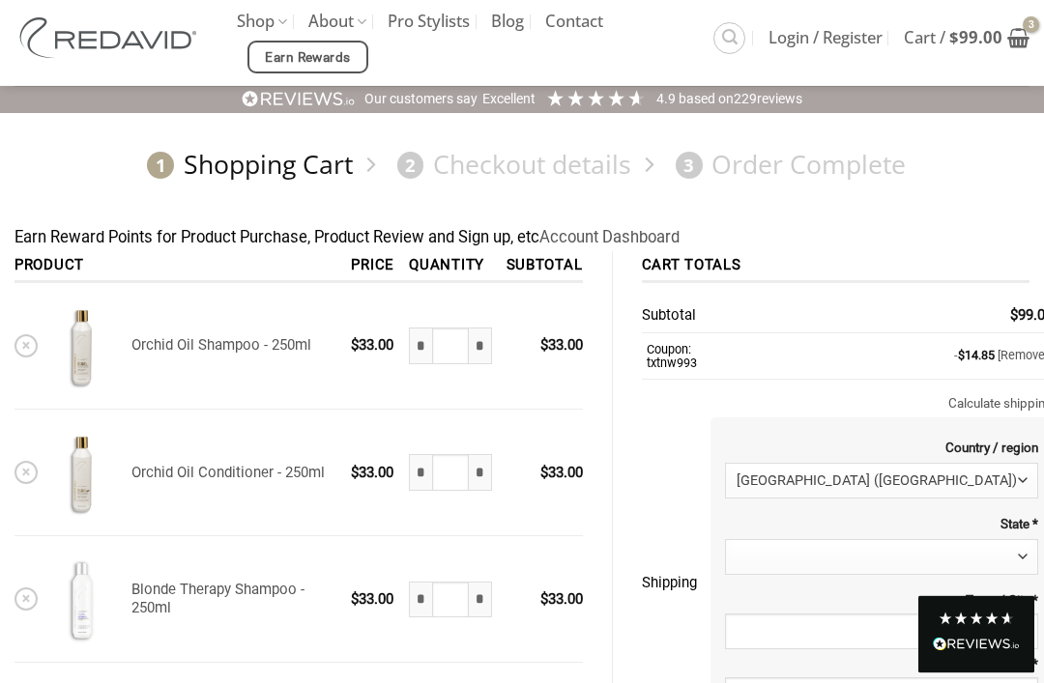
click at [908, 558] on span at bounding box center [881, 557] width 312 height 35
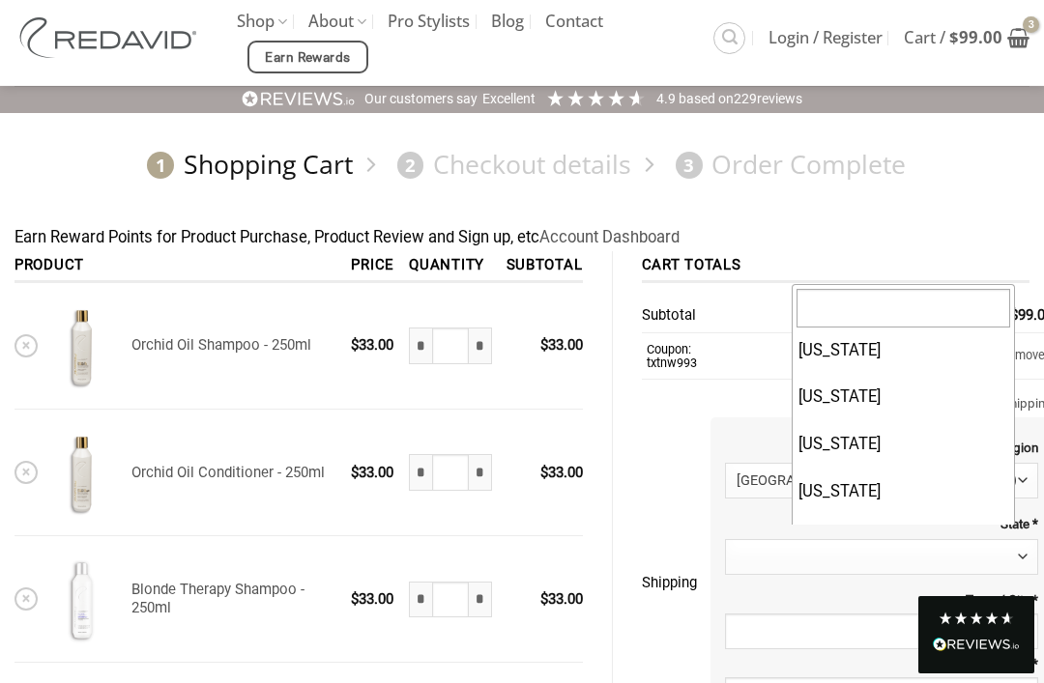
scroll to position [1483, 0]
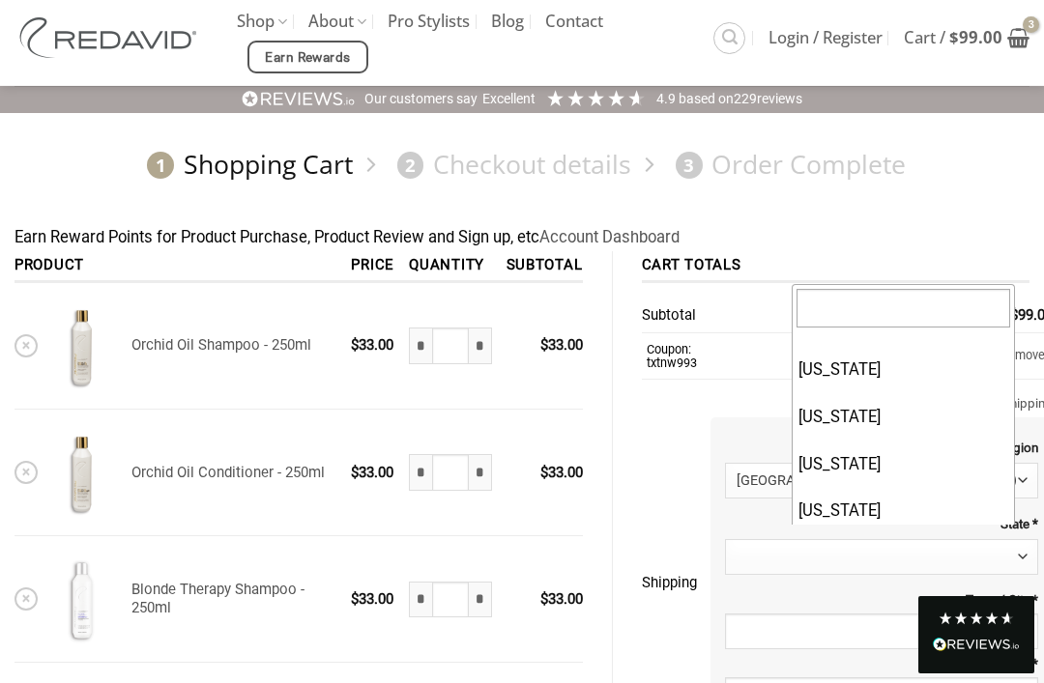
select select "**"
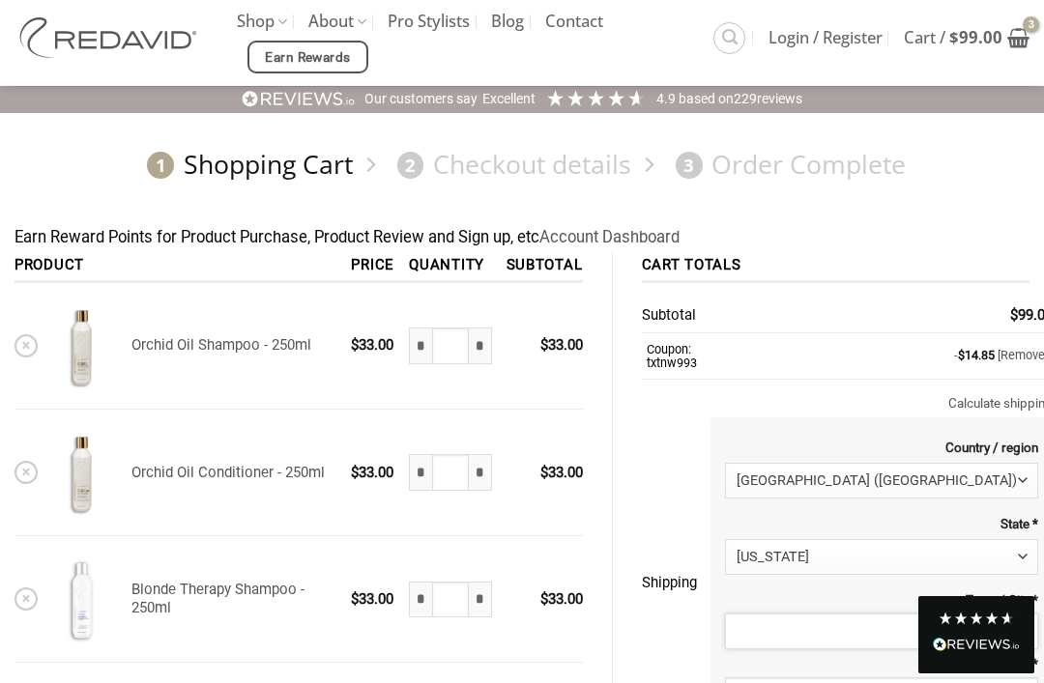
click at [893, 620] on input "Town / City *" at bounding box center [881, 631] width 312 height 35
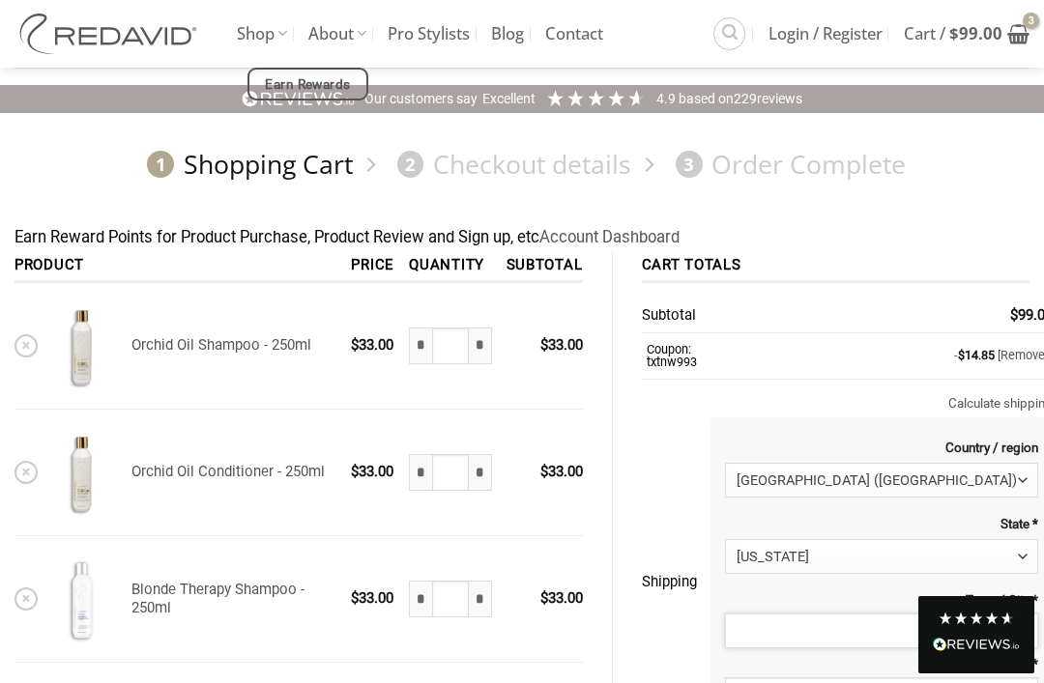
scroll to position [87, 0]
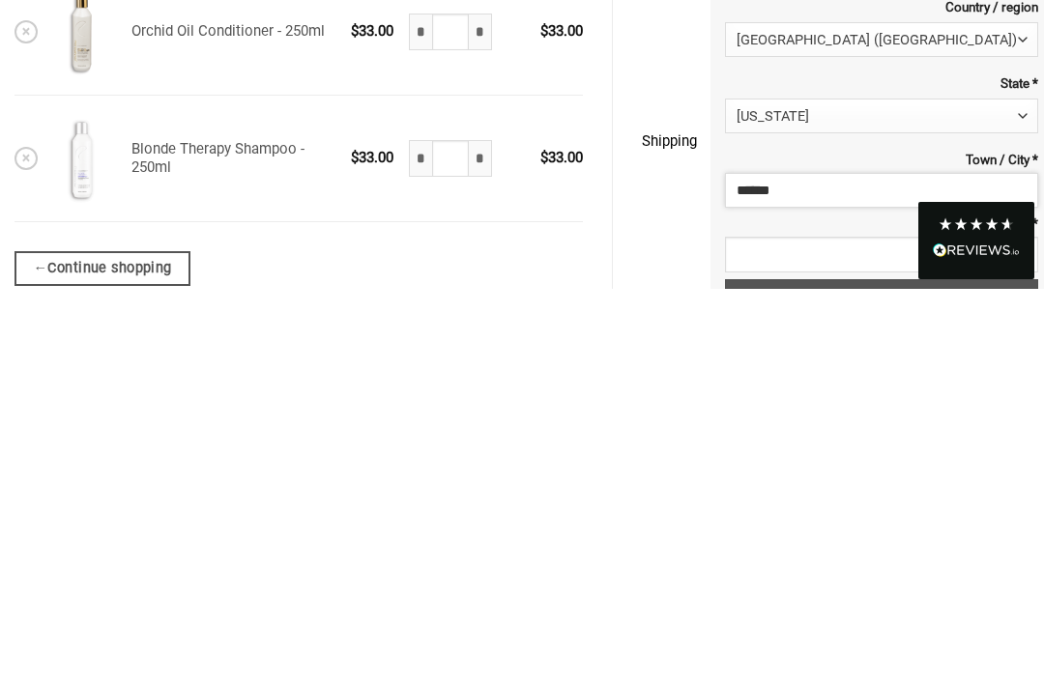
type input "******"
click at [877, 631] on input "ZIP Code *" at bounding box center [881, 648] width 312 height 35
type input "*****"
click at [881, 674] on button "Update" at bounding box center [881, 692] width 312 height 36
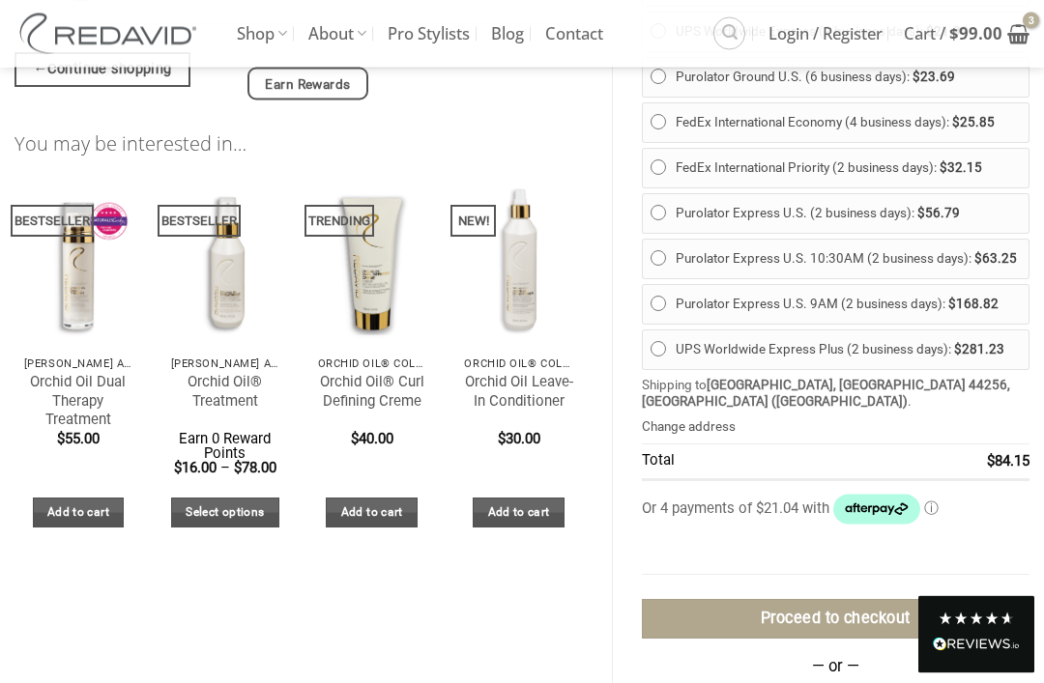
scroll to position [787, 0]
click at [386, 395] on link "Orchid Oil® Curl Defining Creme" at bounding box center [372, 392] width 108 height 38
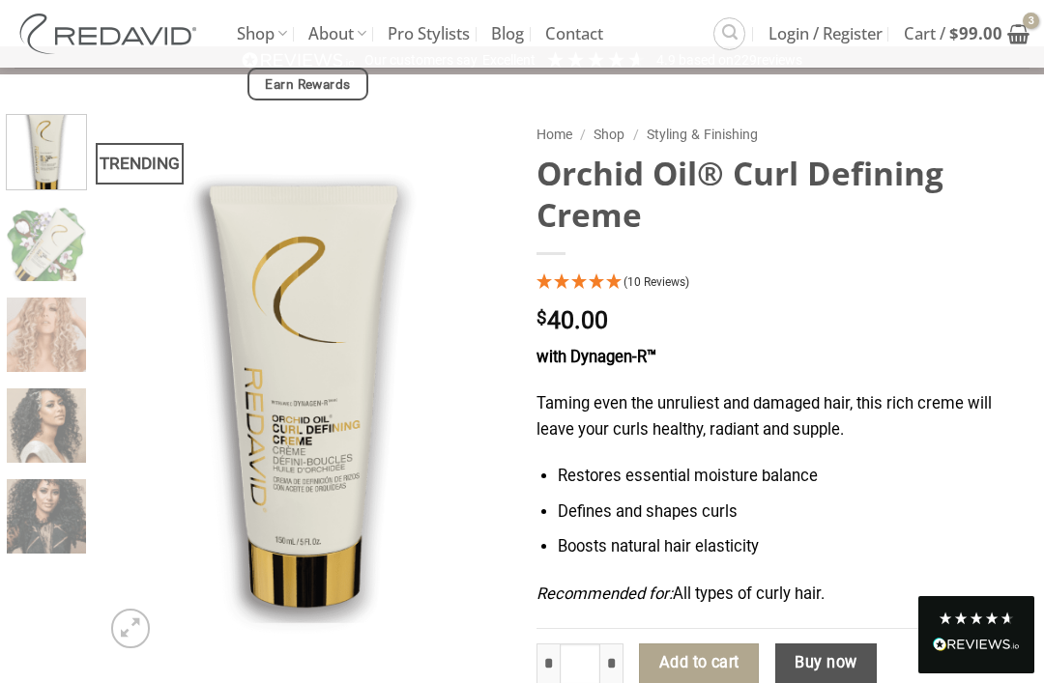
scroll to position [77, 0]
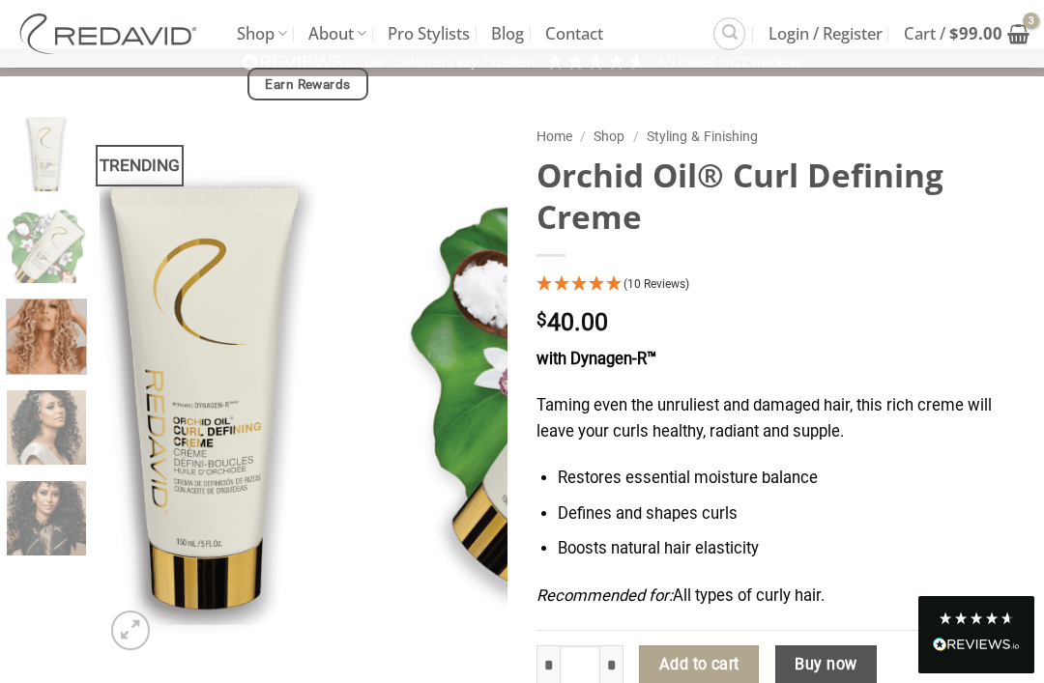
click at [60, 343] on img at bounding box center [46, 334] width 79 height 79
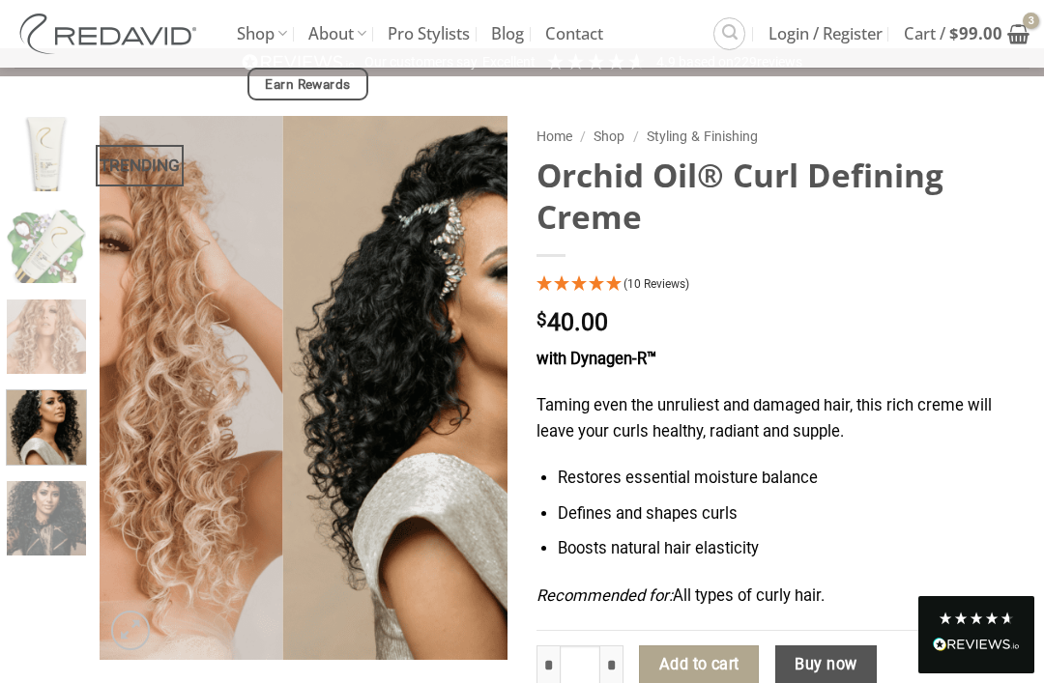
click at [67, 440] on img at bounding box center [46, 425] width 79 height 79
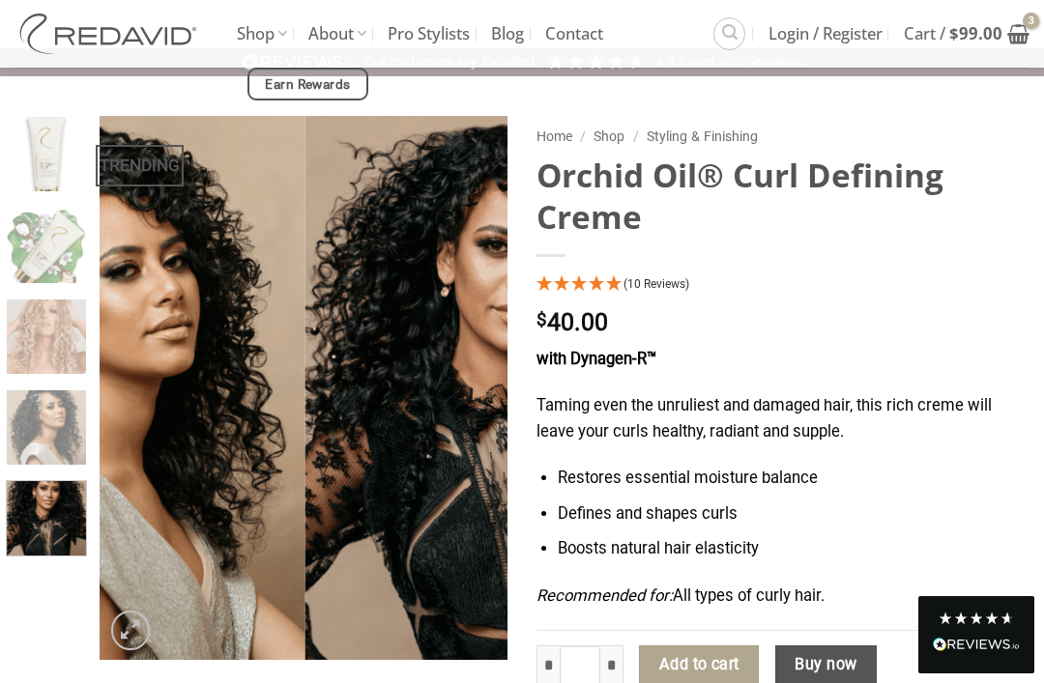
click at [49, 544] on img at bounding box center [46, 515] width 79 height 79
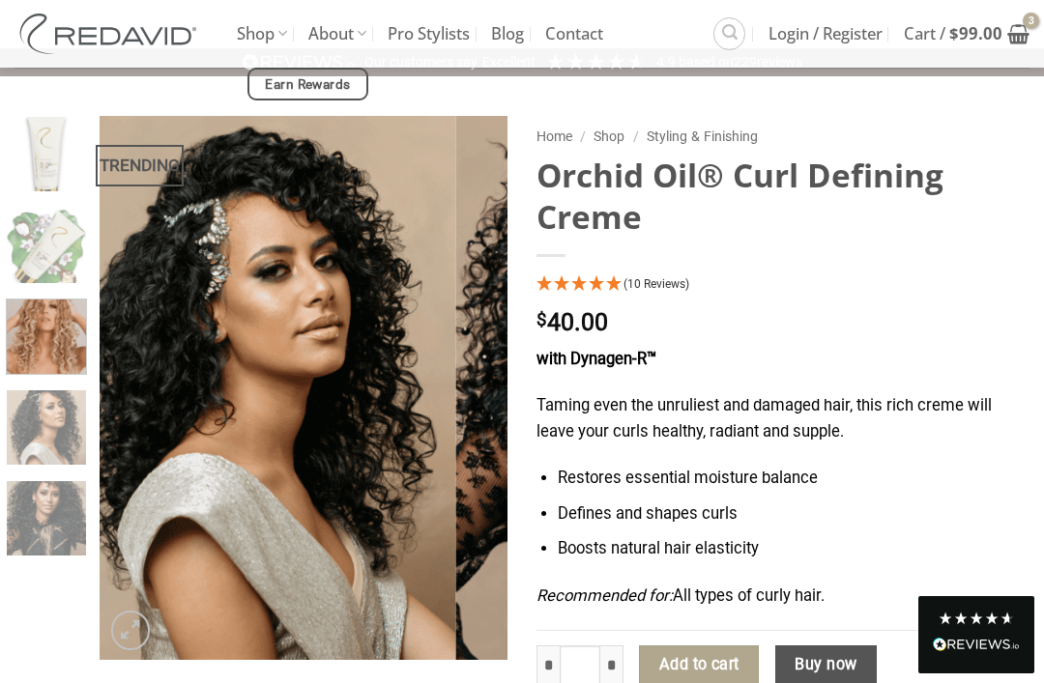
click at [68, 322] on img at bounding box center [46, 334] width 79 height 79
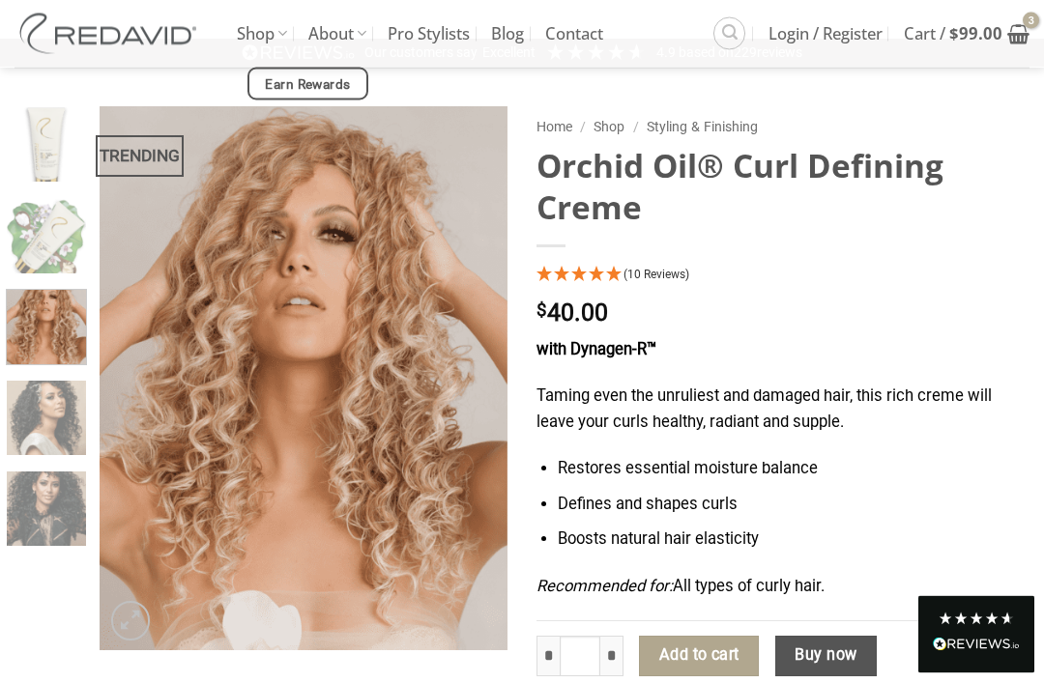
scroll to position [0, 0]
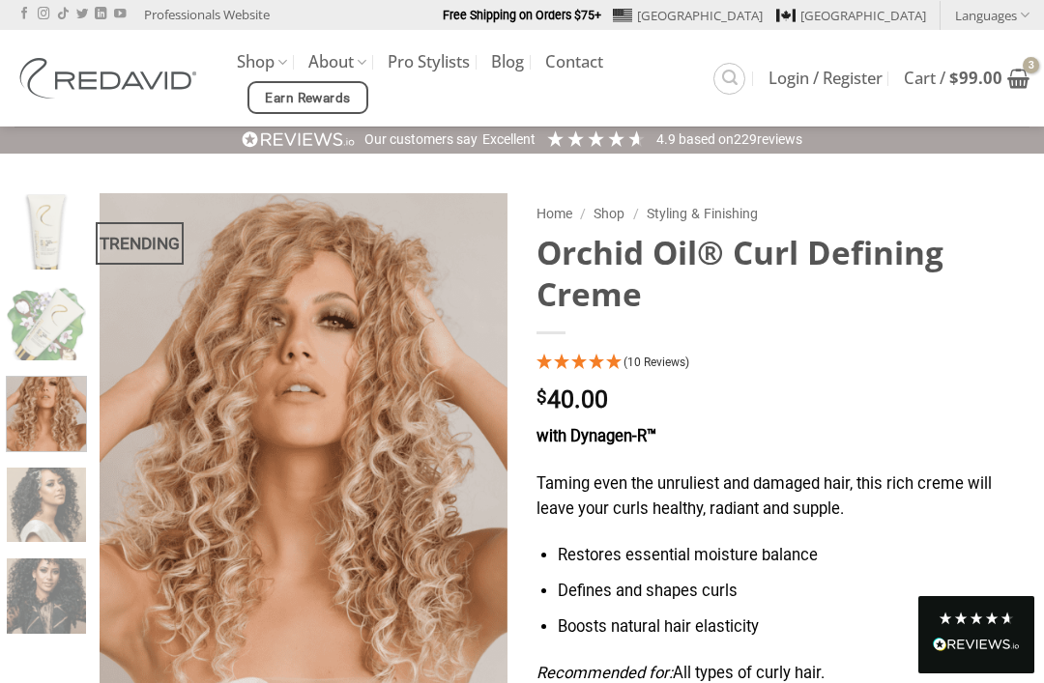
click at [1014, 70] on icon "View cart" at bounding box center [1018, 78] width 22 height 23
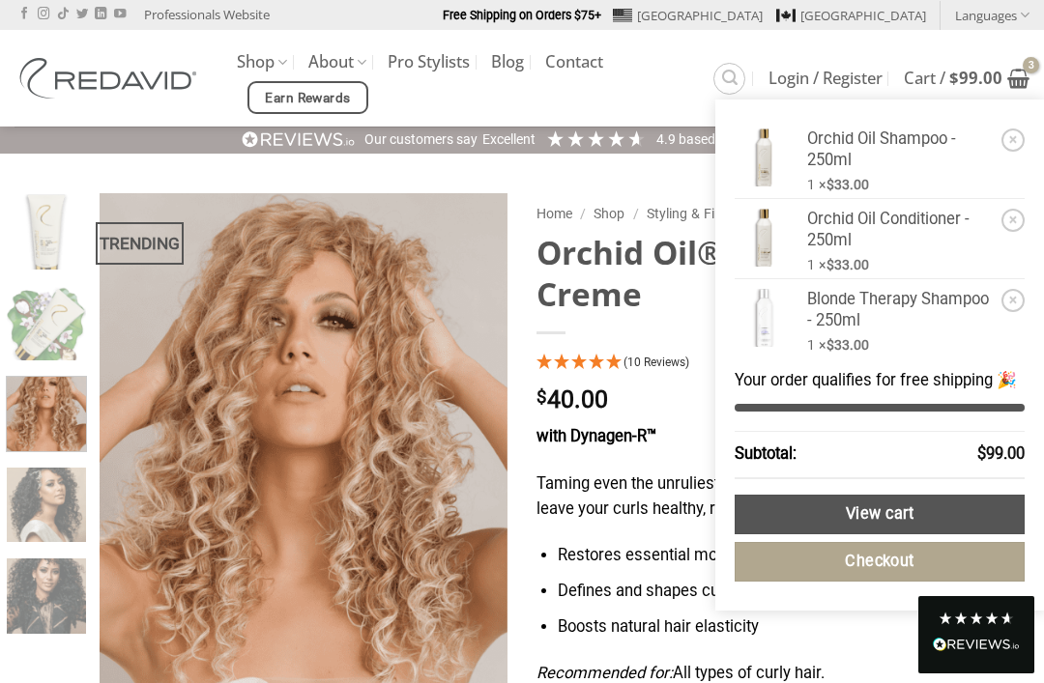
click at [915, 498] on link "View cart" at bounding box center [880, 515] width 290 height 40
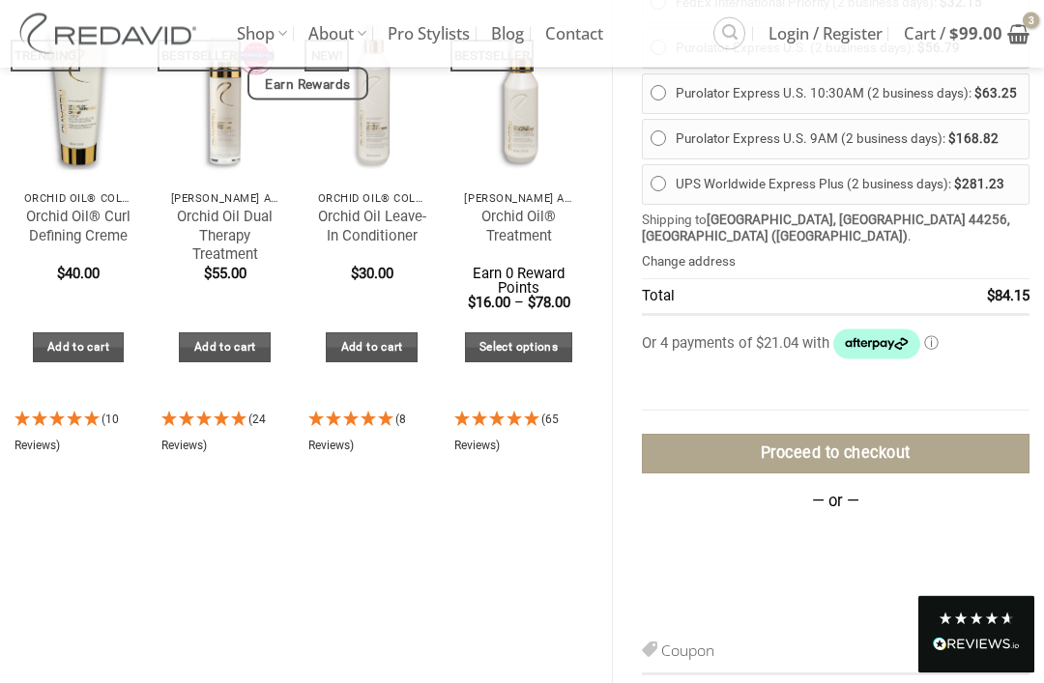
scroll to position [949, 0]
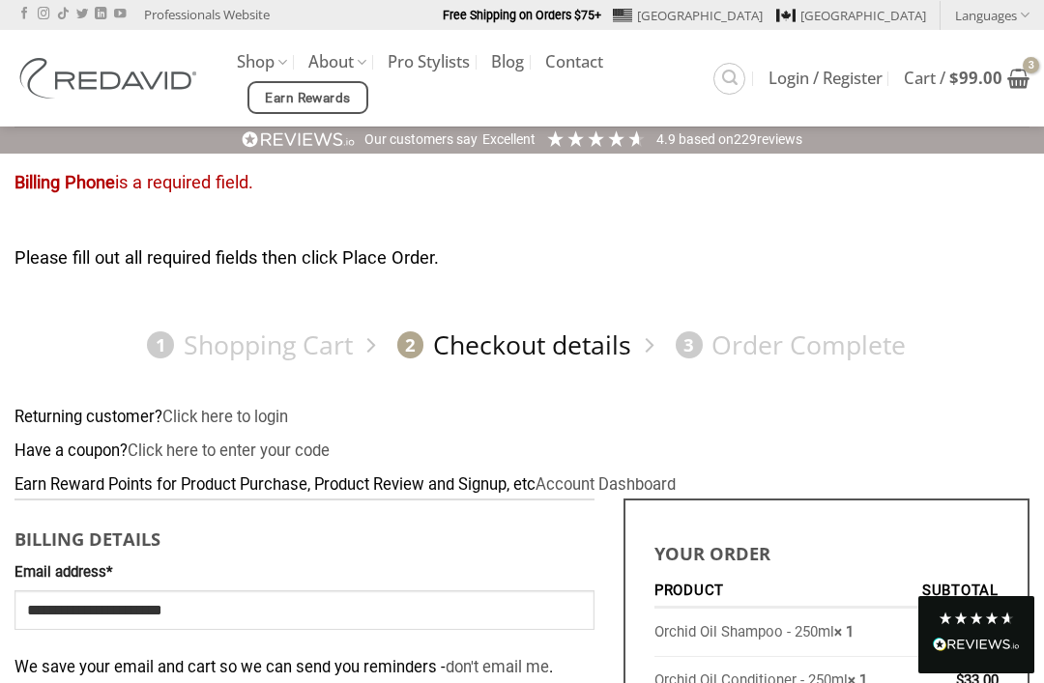
select select "**"
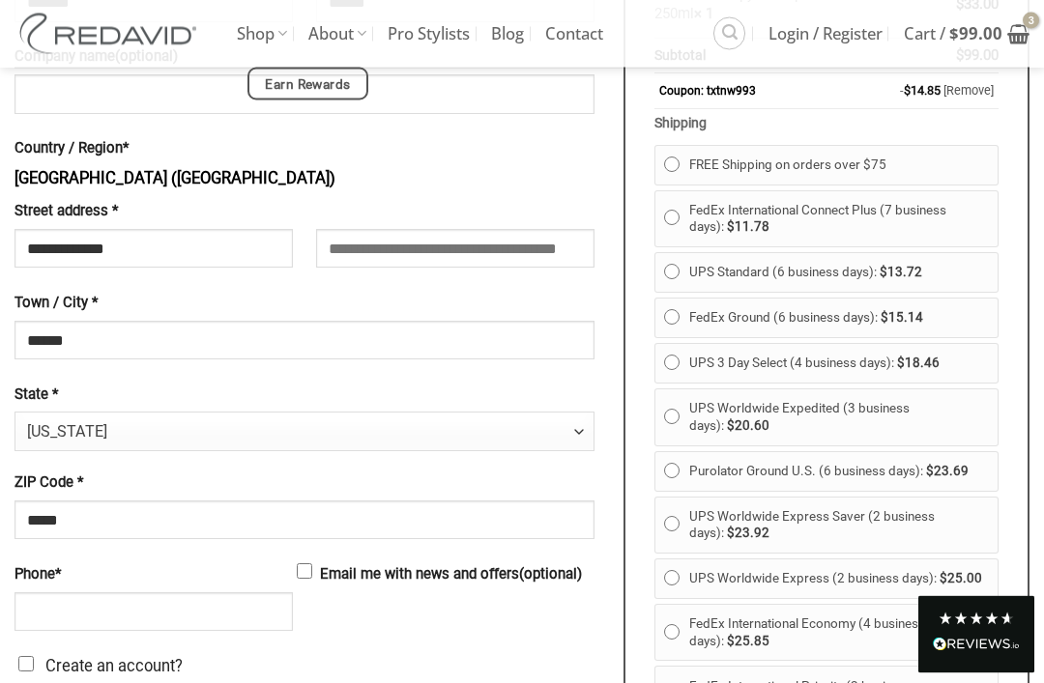
scroll to position [771, 0]
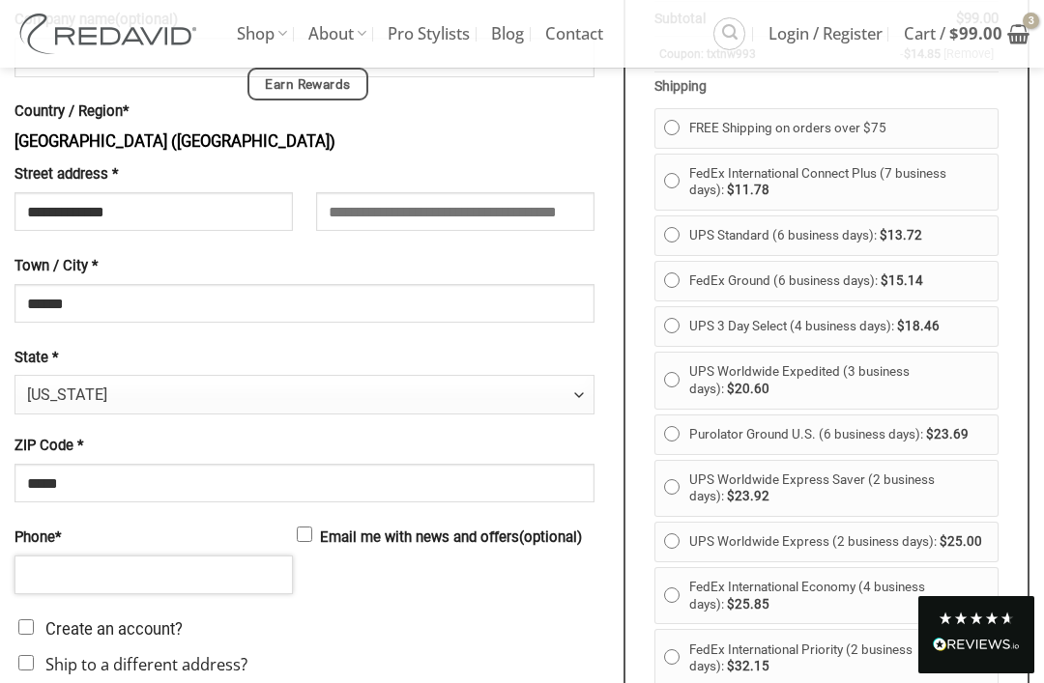
click at [211, 578] on input "Phone *" at bounding box center [153, 575] width 278 height 39
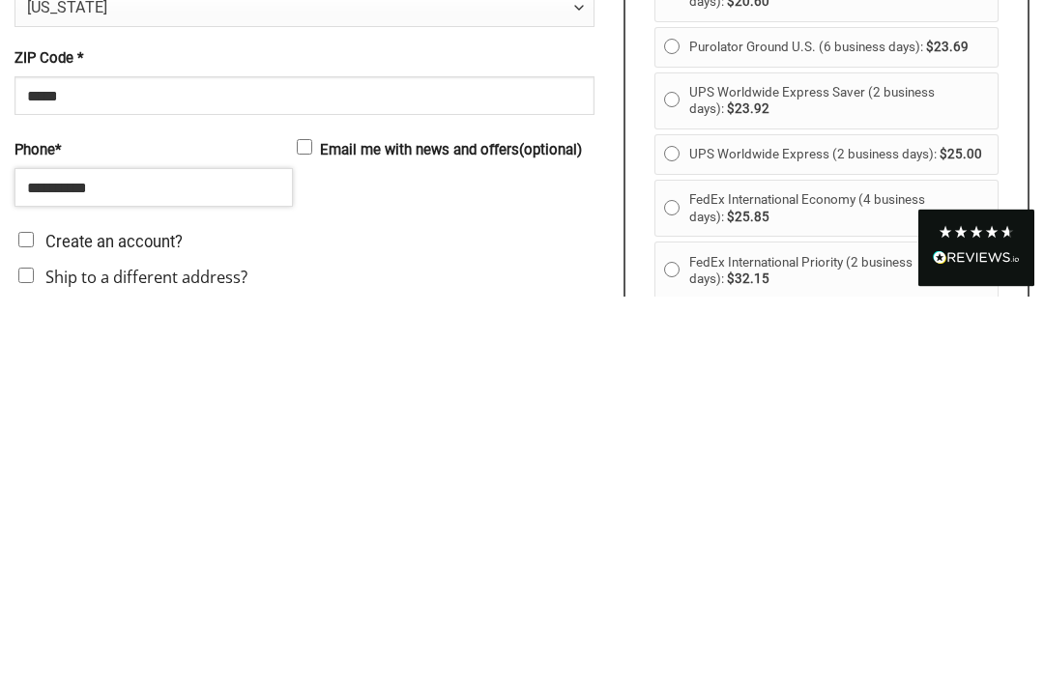
type input "**********"
click at [40, 618] on label "Create an account?" at bounding box center [304, 630] width 580 height 25
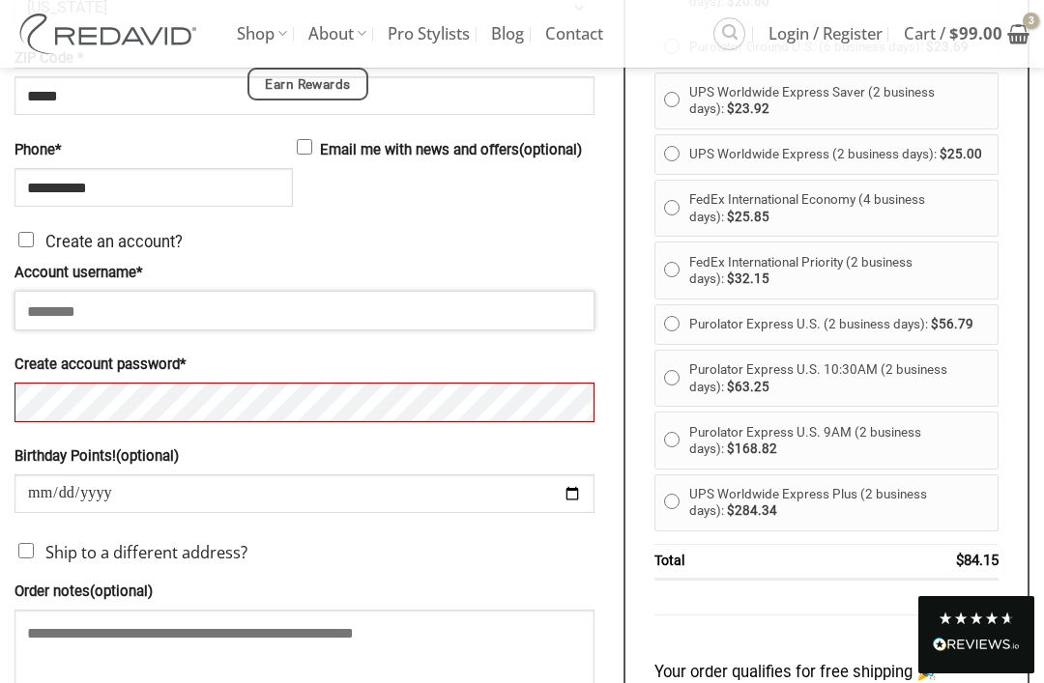
click at [255, 312] on input "Account username *" at bounding box center [304, 310] width 580 height 39
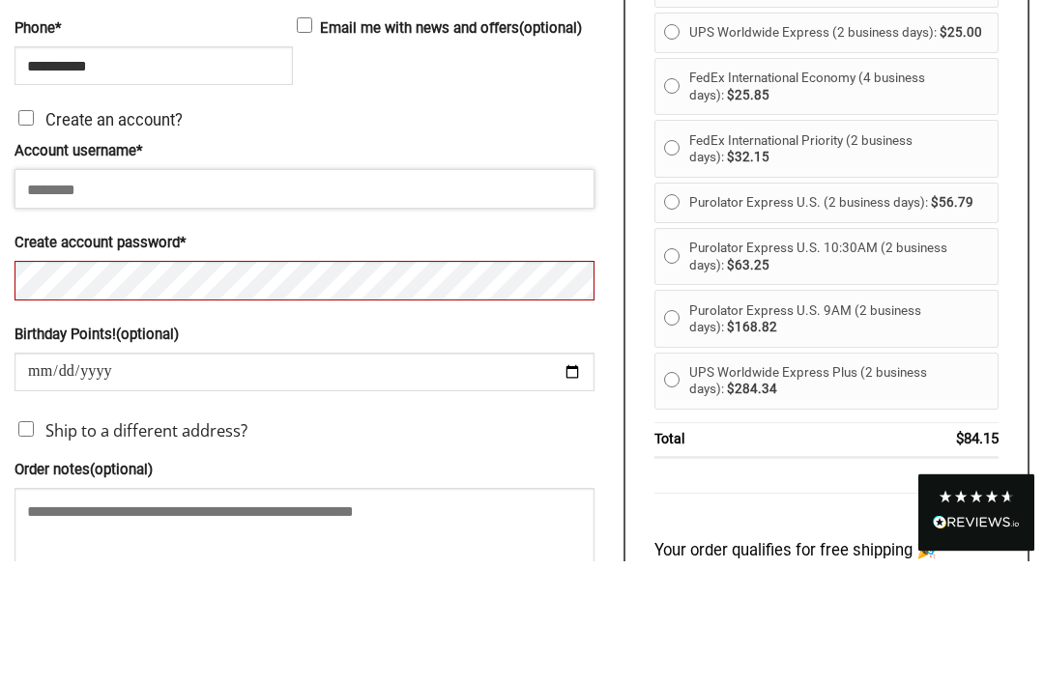
type input "**********"
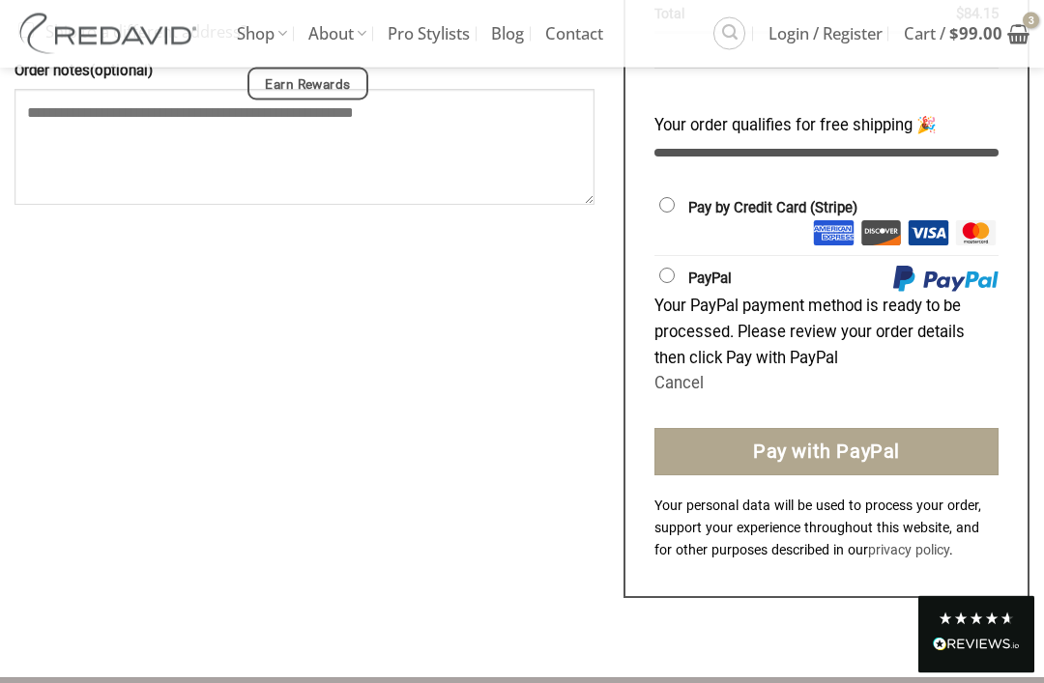
scroll to position [1725, 0]
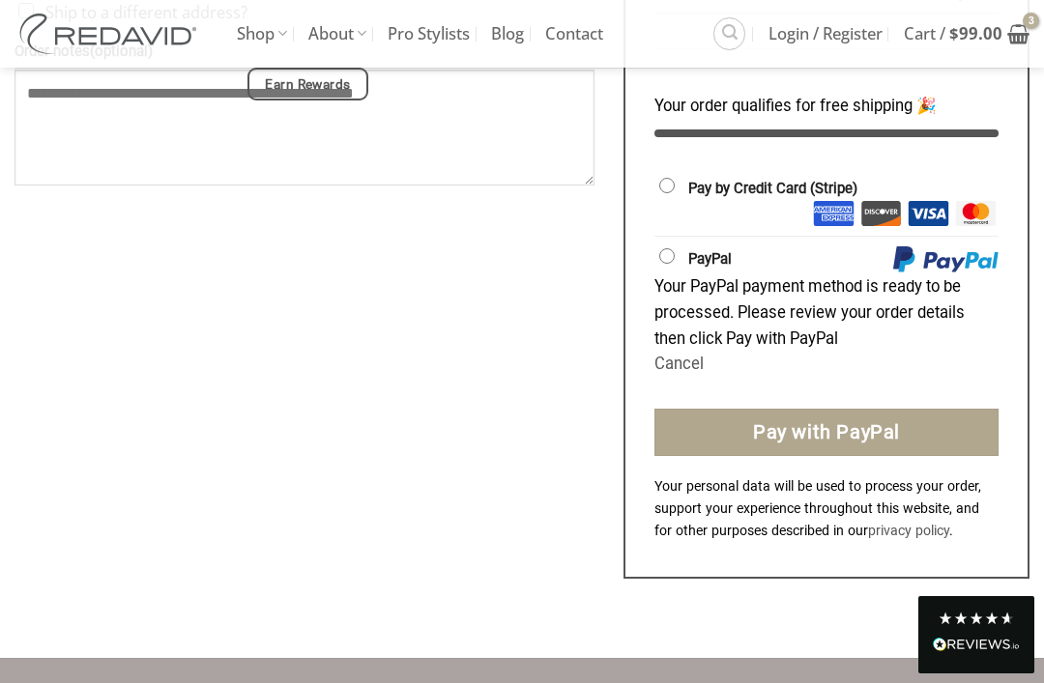
click at [831, 457] on button "Pay with PayPal" at bounding box center [826, 433] width 344 height 48
